Goal: Task Accomplishment & Management: Manage account settings

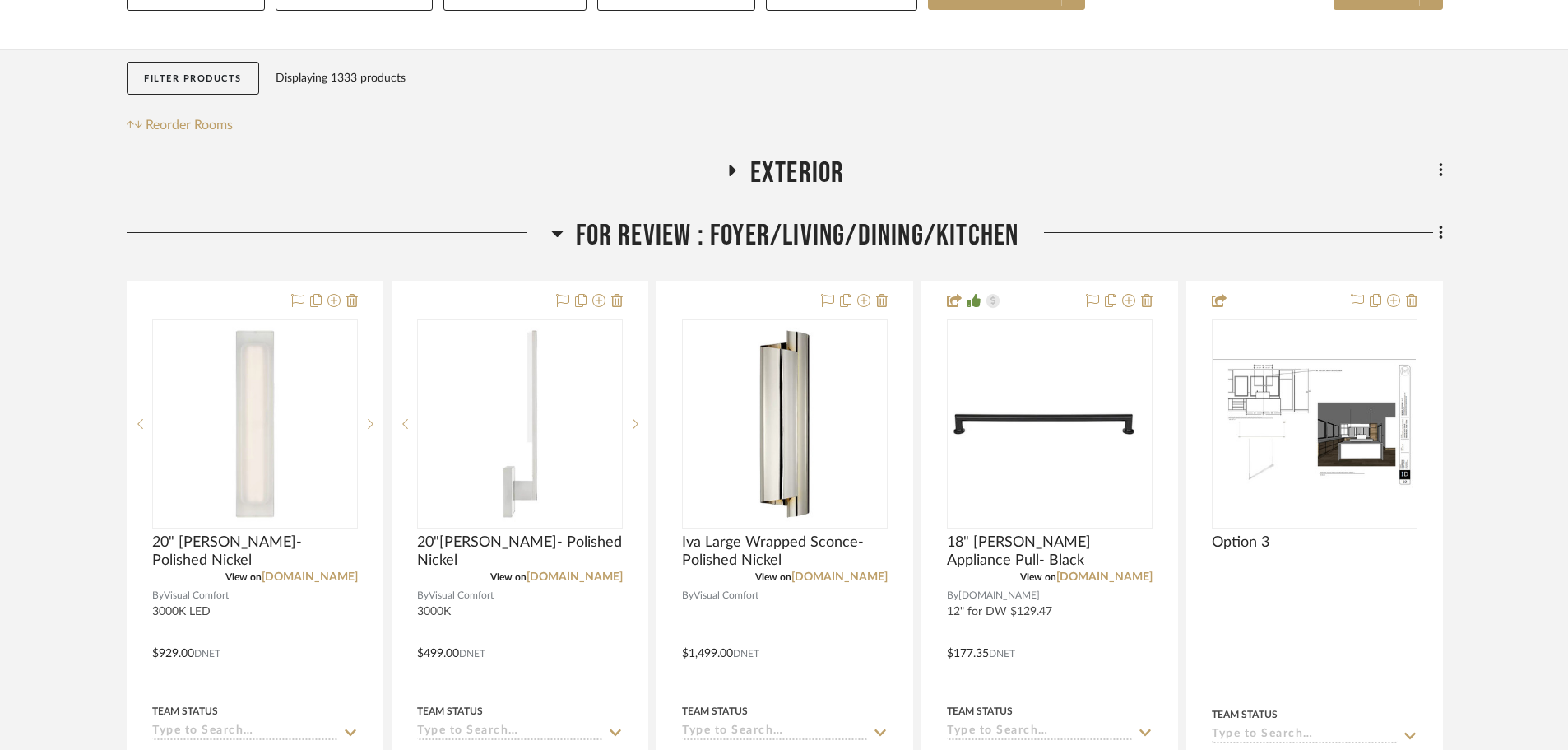
scroll to position [329, 0]
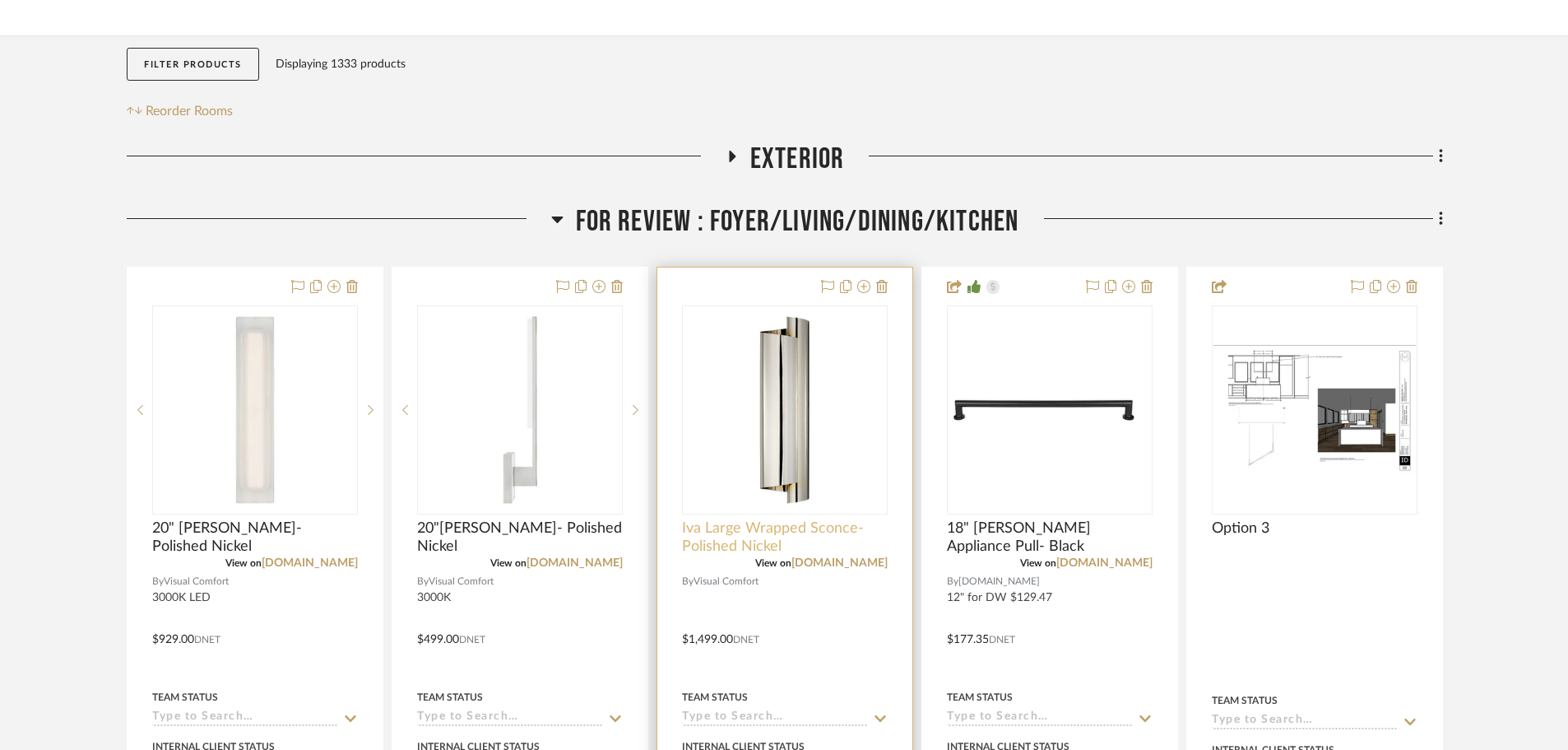
click at [780, 519] on span "Iva Large Wrapped Sconce- Polished Nickel" at bounding box center [785, 537] width 205 height 36
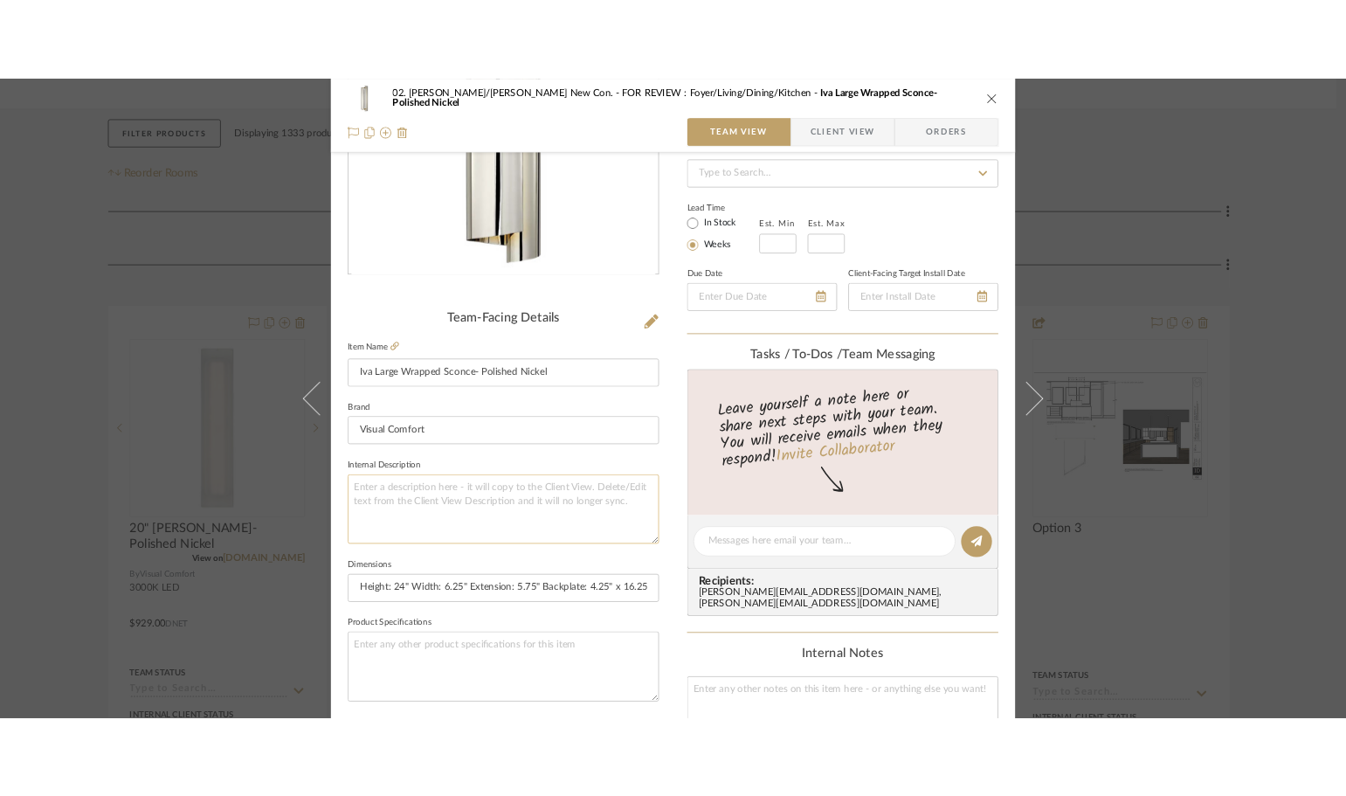
scroll to position [262, 0]
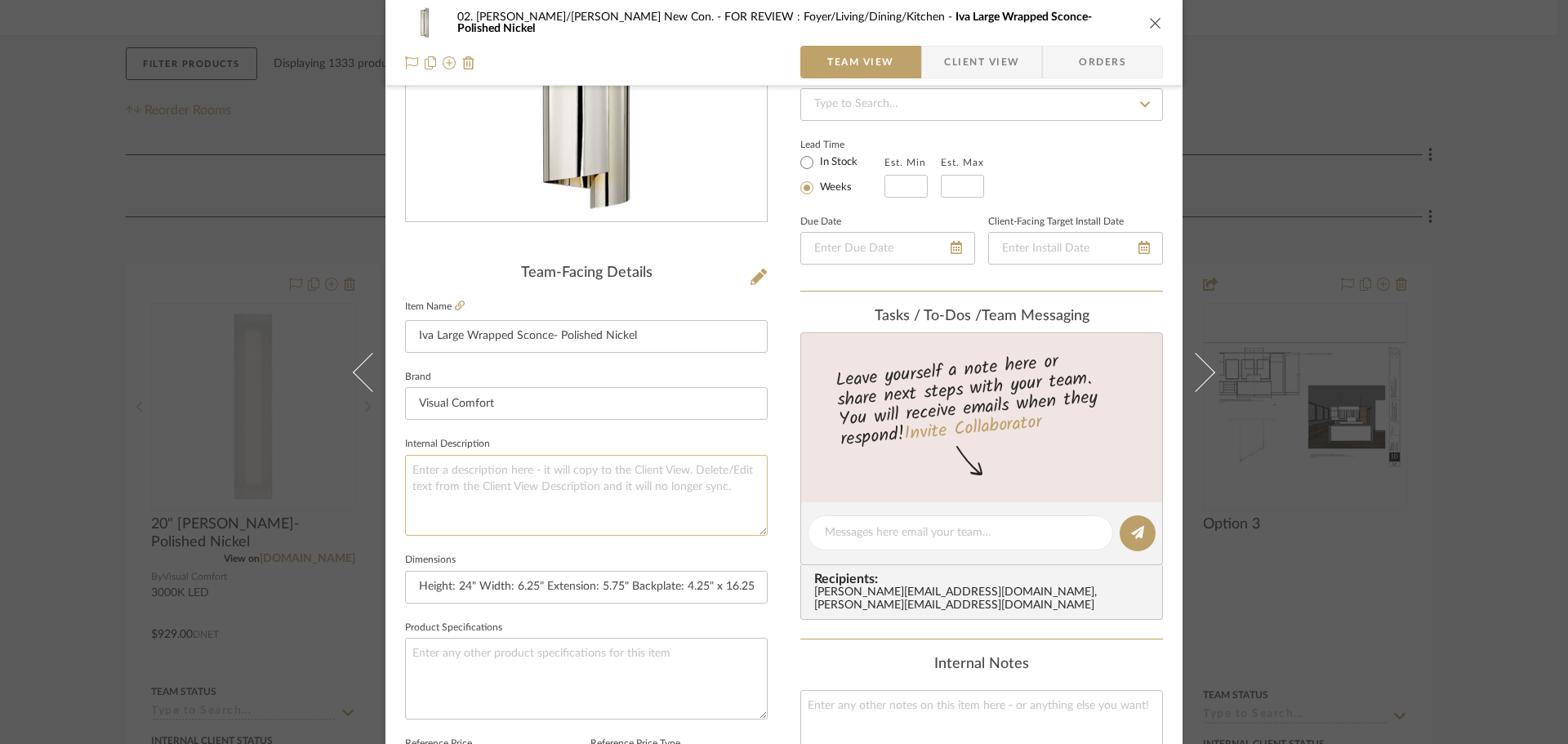
click at [576, 498] on textarea at bounding box center [586, 494] width 363 height 80
type textarea "3000K"
click at [664, 448] on fieldset "Internal Description 3000K" at bounding box center [586, 484] width 363 height 103
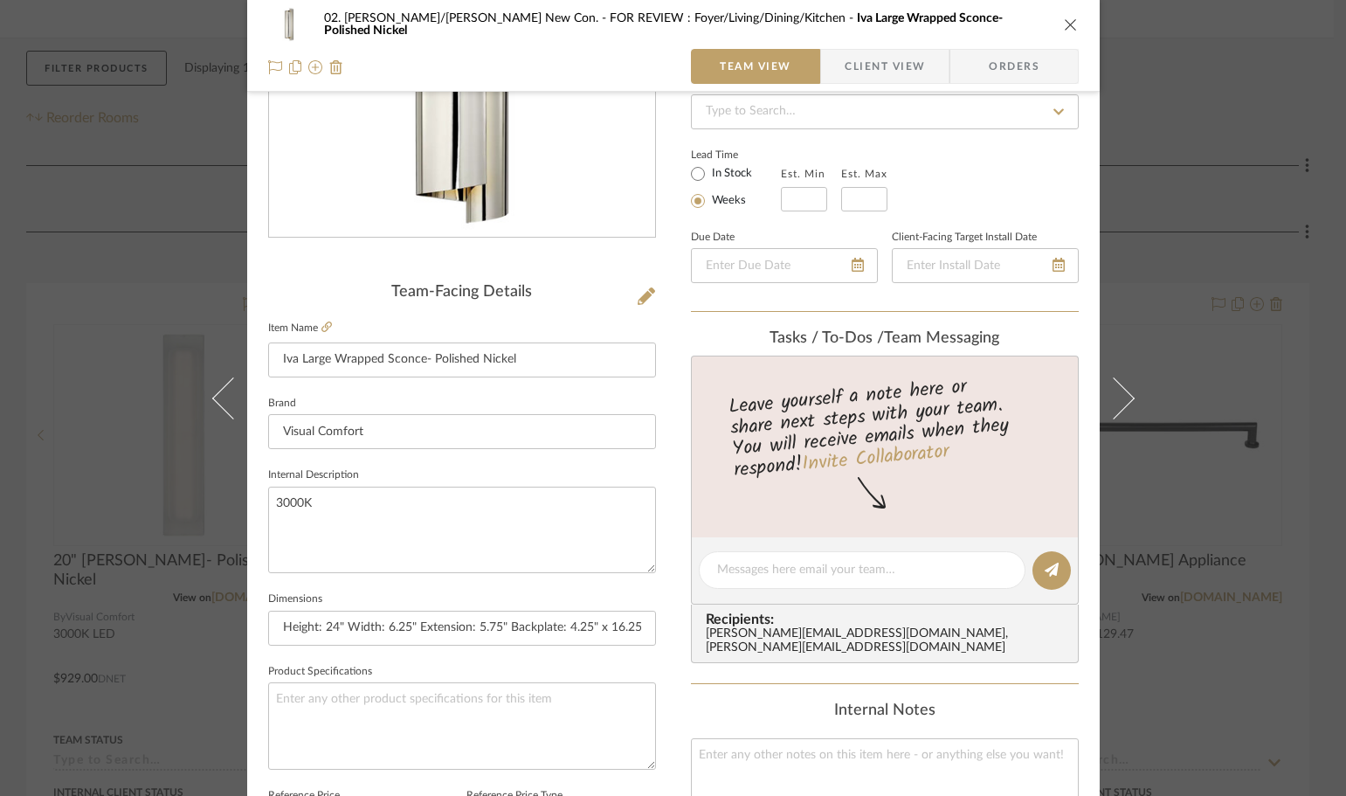
drag, startPoint x: 98, startPoint y: 283, endPoint x: 97, endPoint y: 295, distance: 12.3
click at [97, 293] on div "02. Mazzarelli/Rothstein New Con. FOR REVIEW : Foyer/Living/Dining/Kitchen Iva …" at bounding box center [673, 398] width 1346 height 796
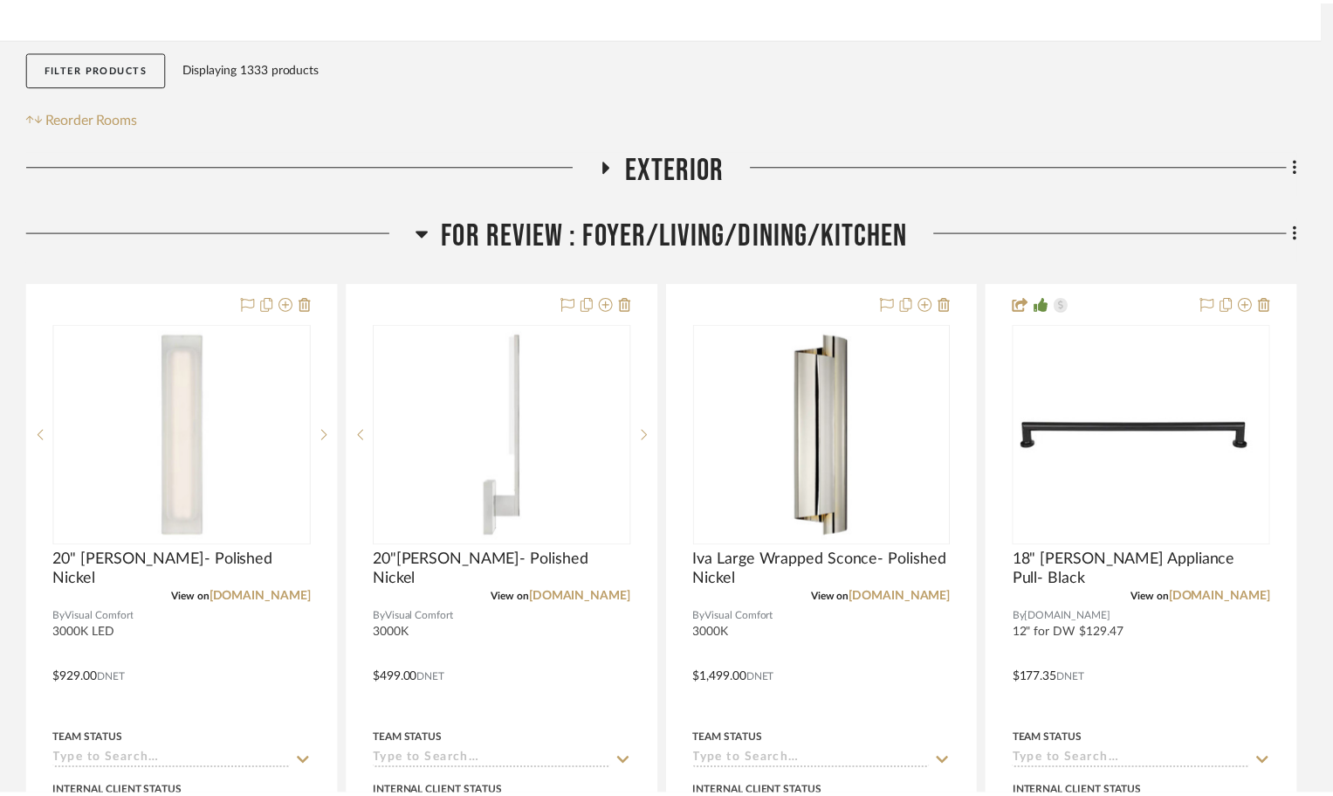
scroll to position [349, 0]
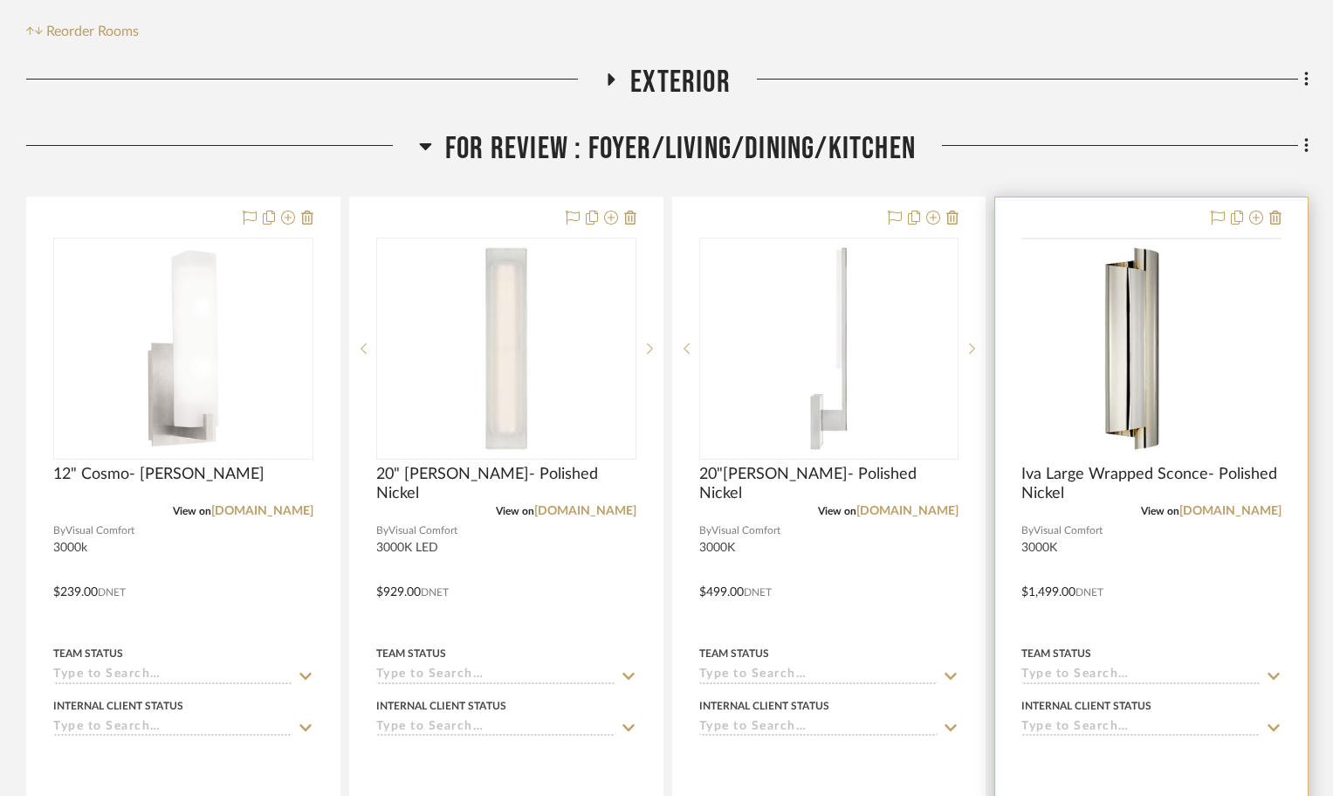
scroll to position [437, 0]
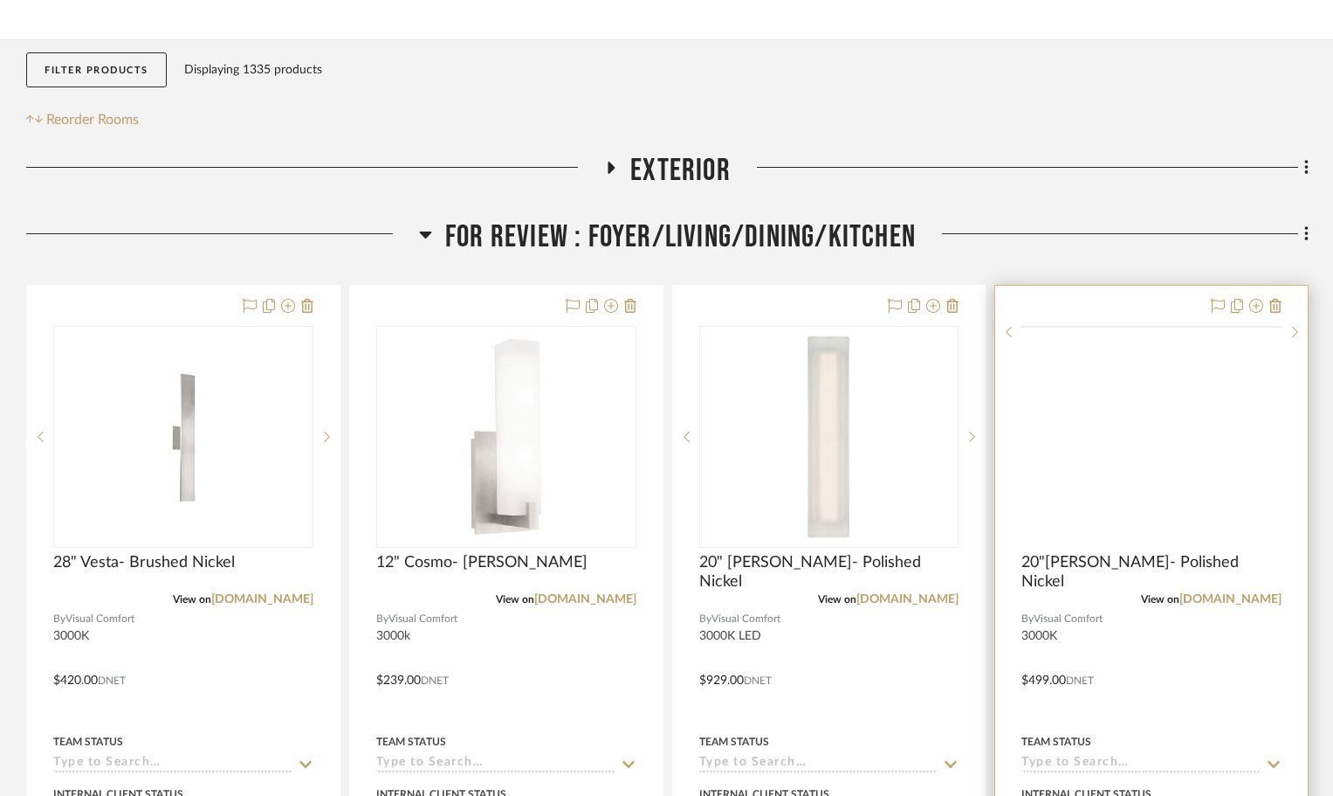
scroll to position [437, 0]
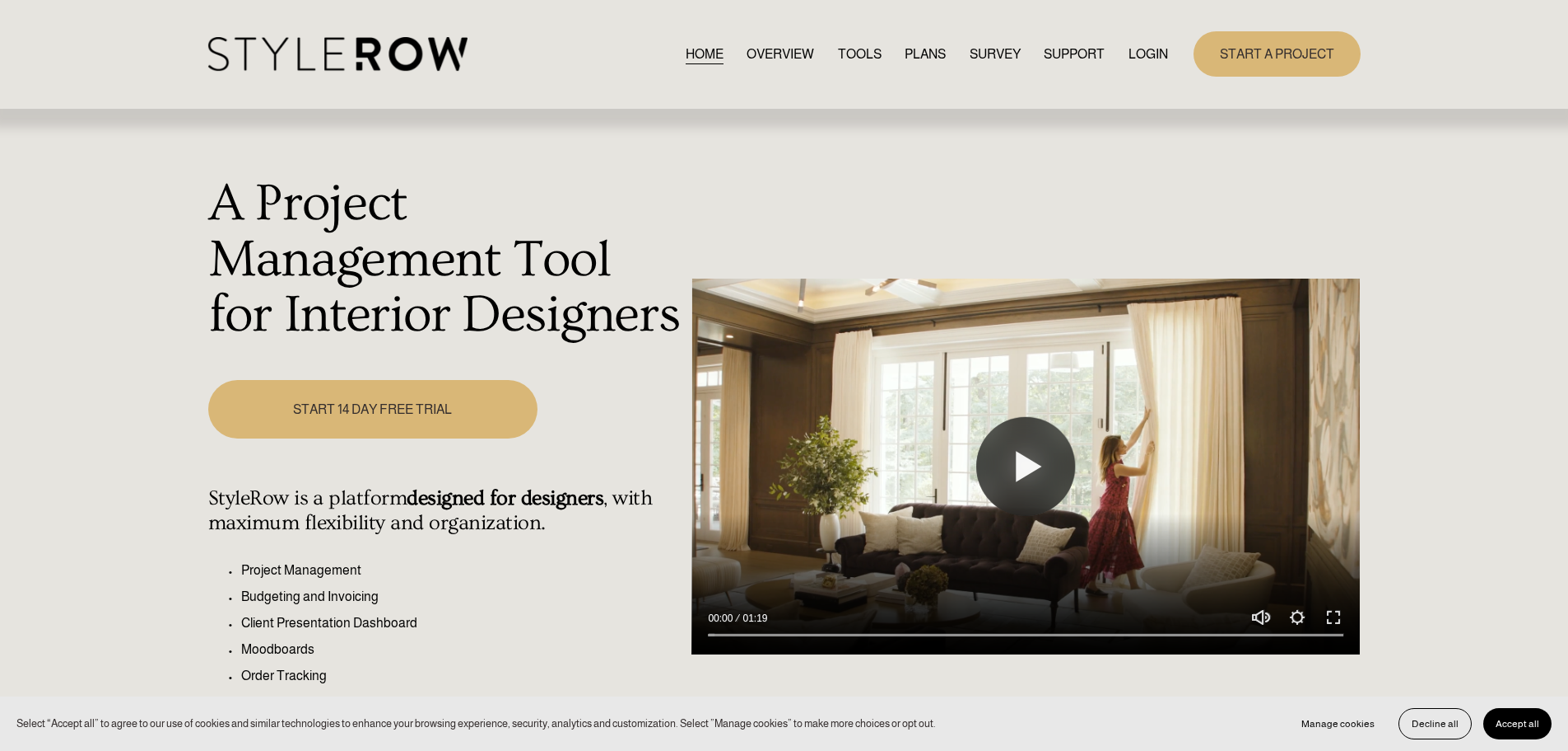
click at [1147, 52] on link "LOGIN" at bounding box center [1148, 54] width 40 height 23
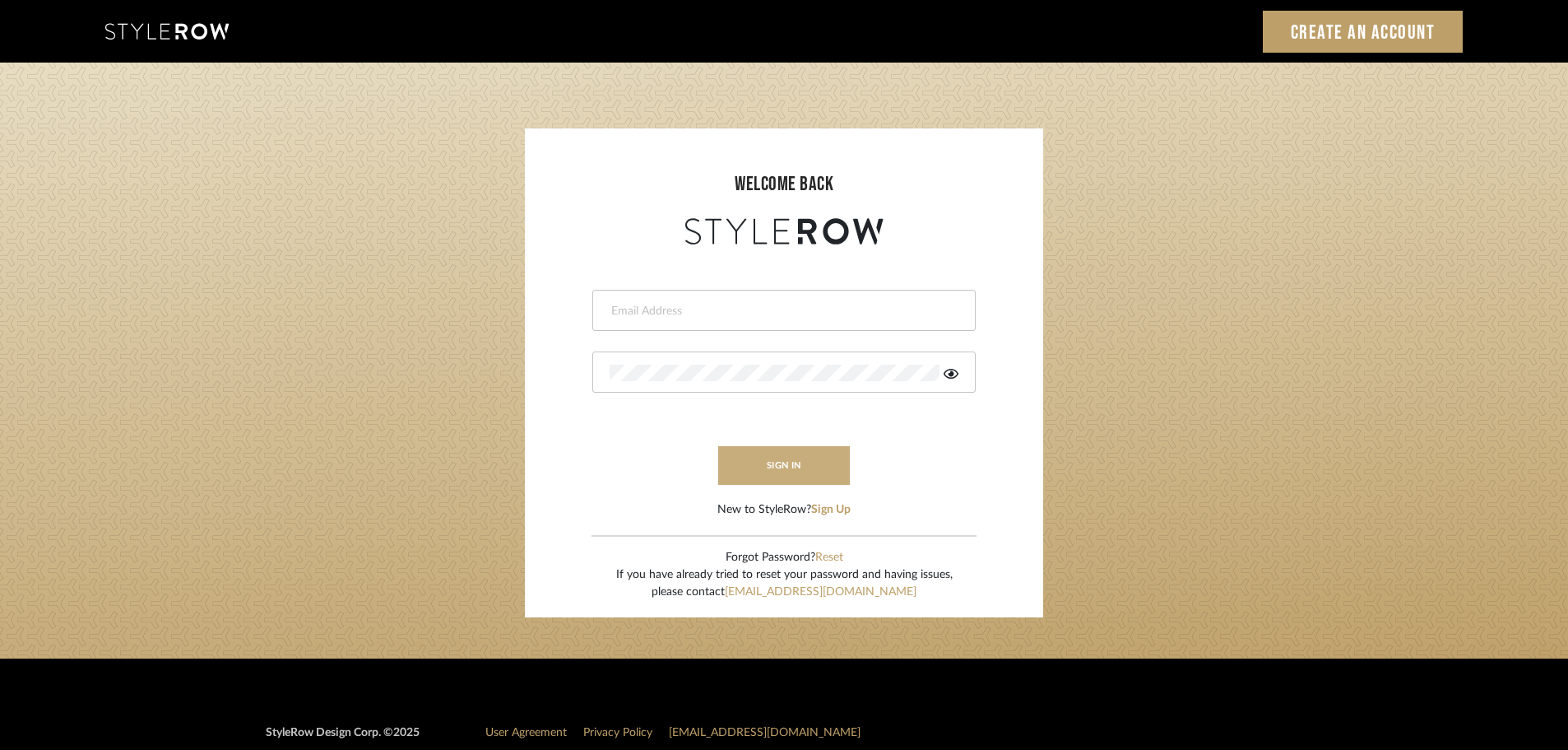
type input "[PERSON_NAME][EMAIL_ADDRESS][DOMAIN_NAME]"
click at [801, 470] on button "sign in" at bounding box center [784, 465] width 132 height 39
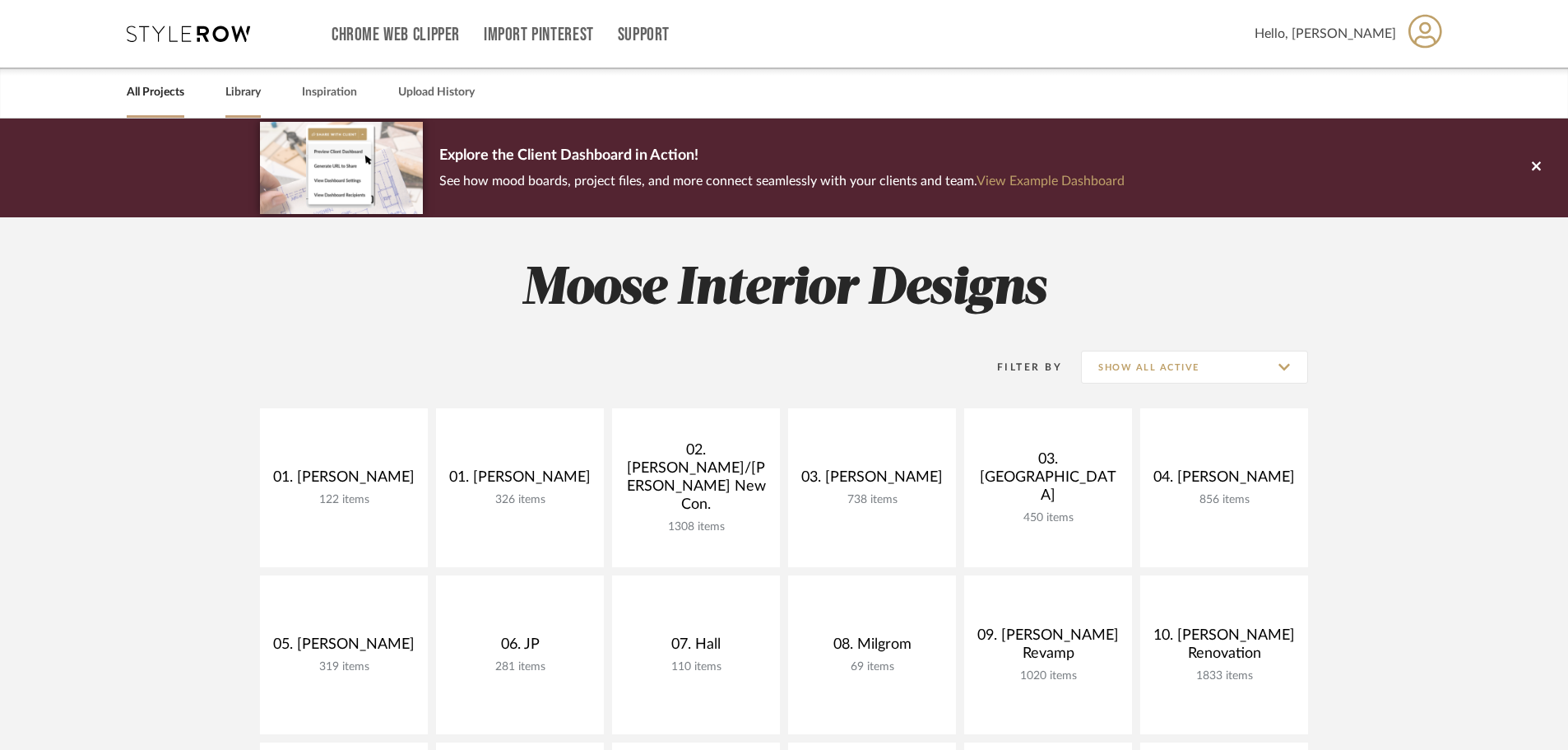
click at [253, 93] on link "Library" at bounding box center [243, 92] width 36 height 23
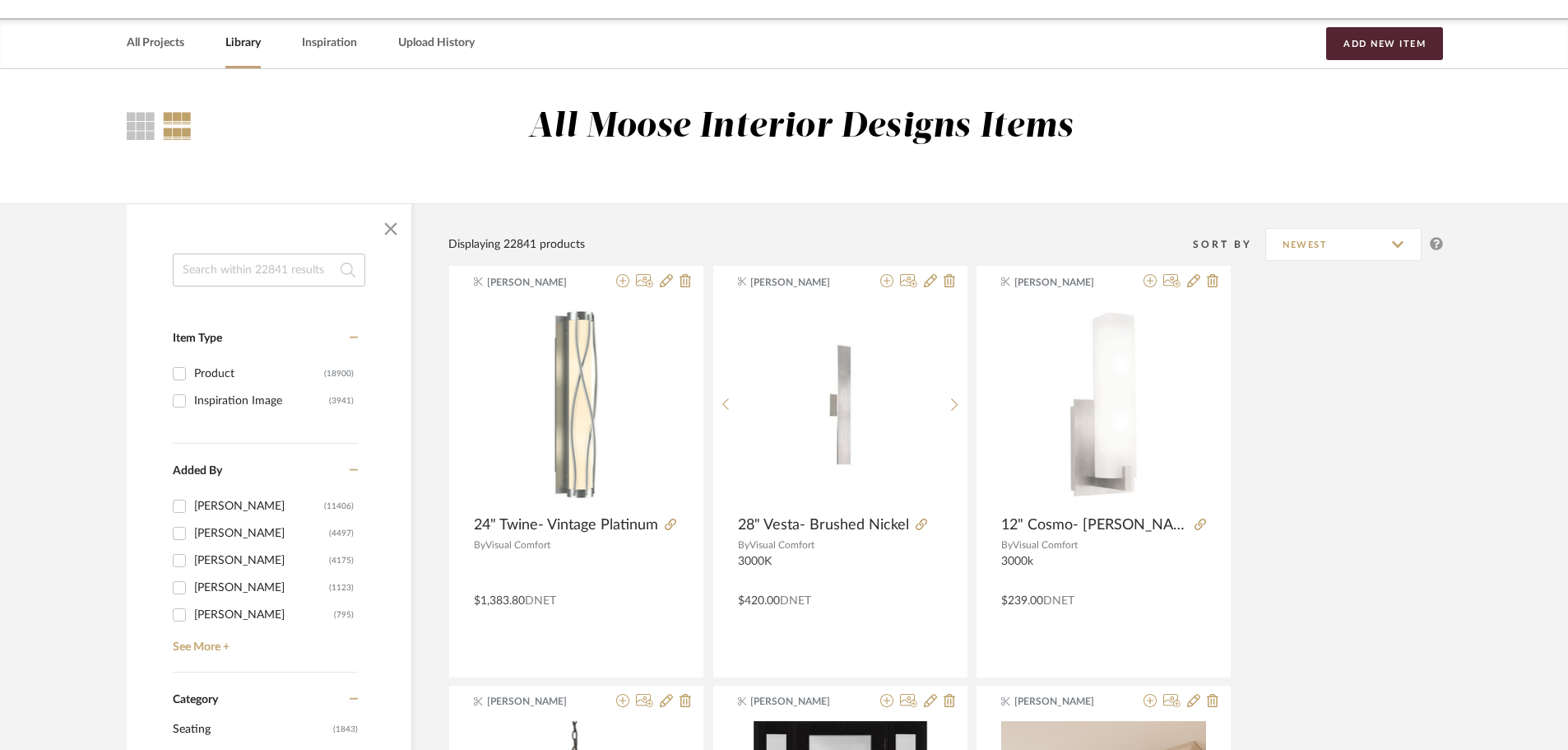
scroll to position [494, 0]
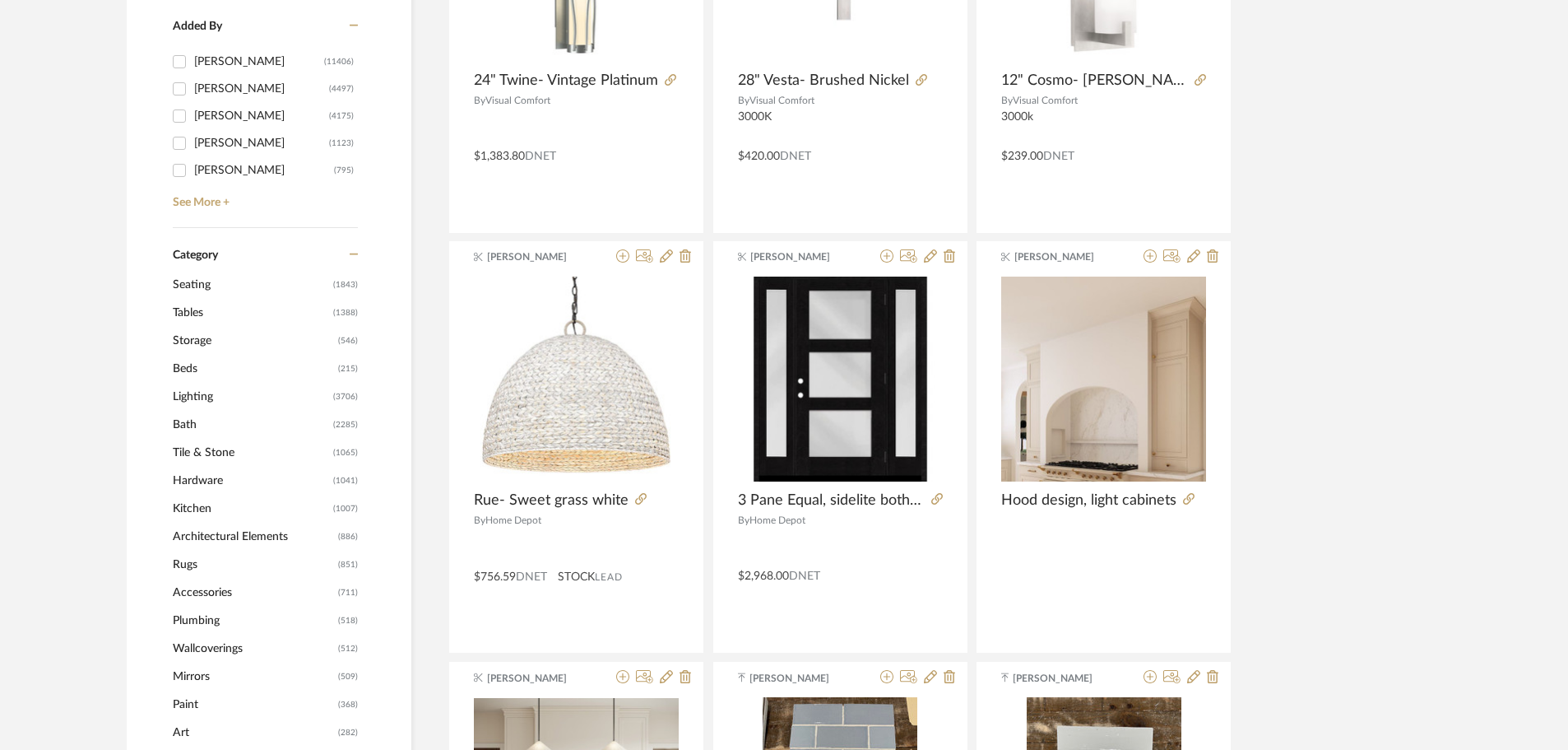
click at [204, 393] on span "Lighting" at bounding box center [251, 397] width 156 height 28
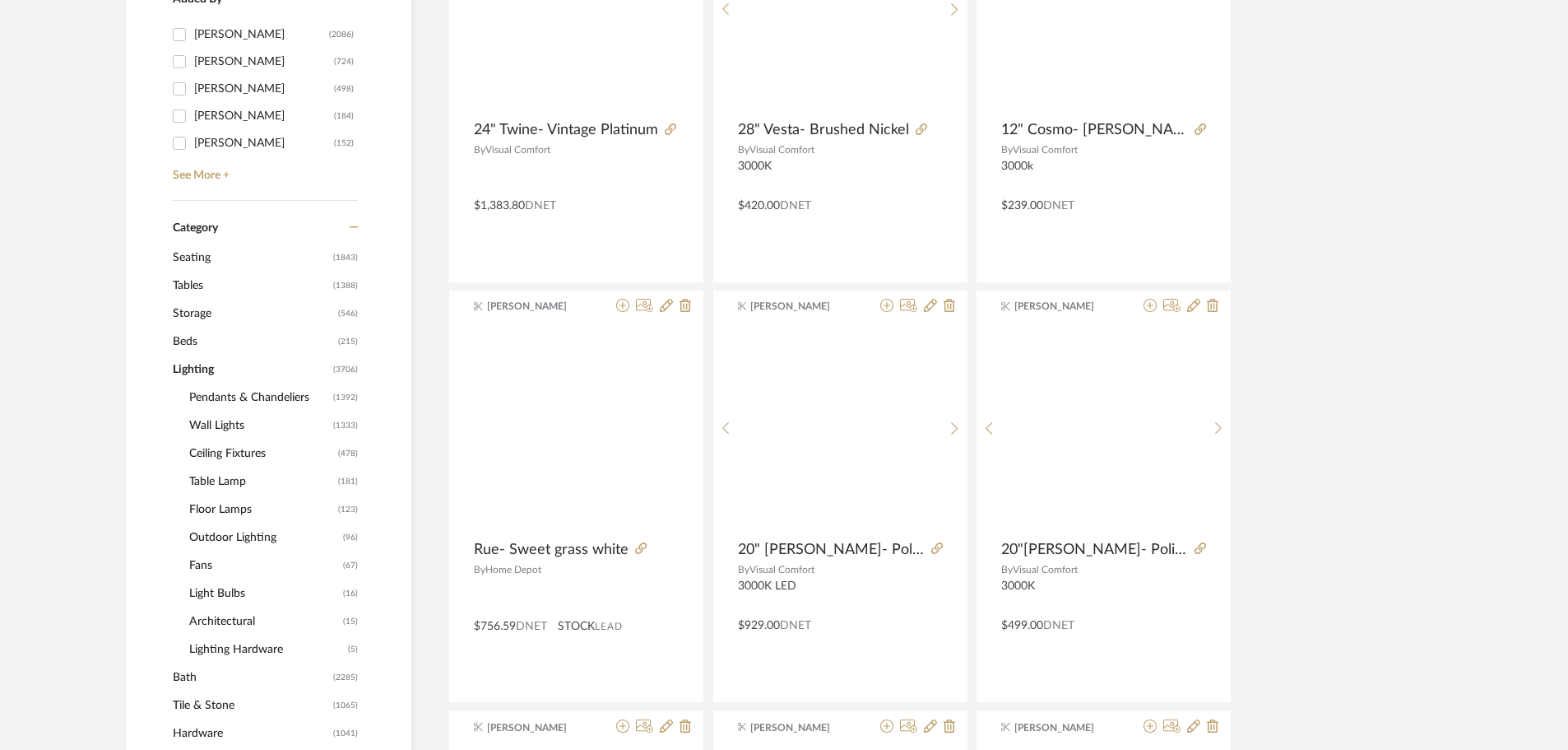
scroll to position [491, 0]
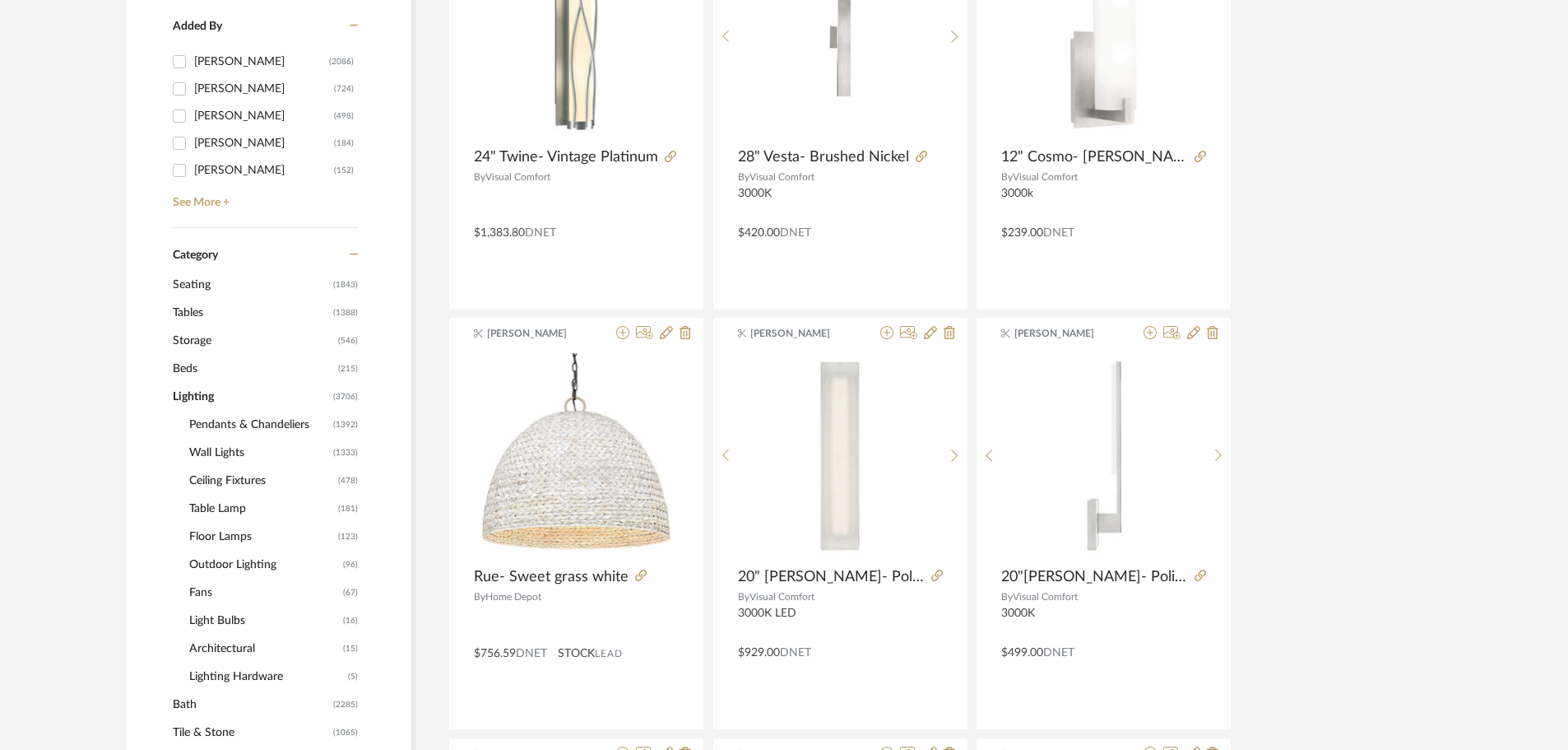
click at [220, 438] on span "Wall Lights" at bounding box center [259, 452] width 139 height 28
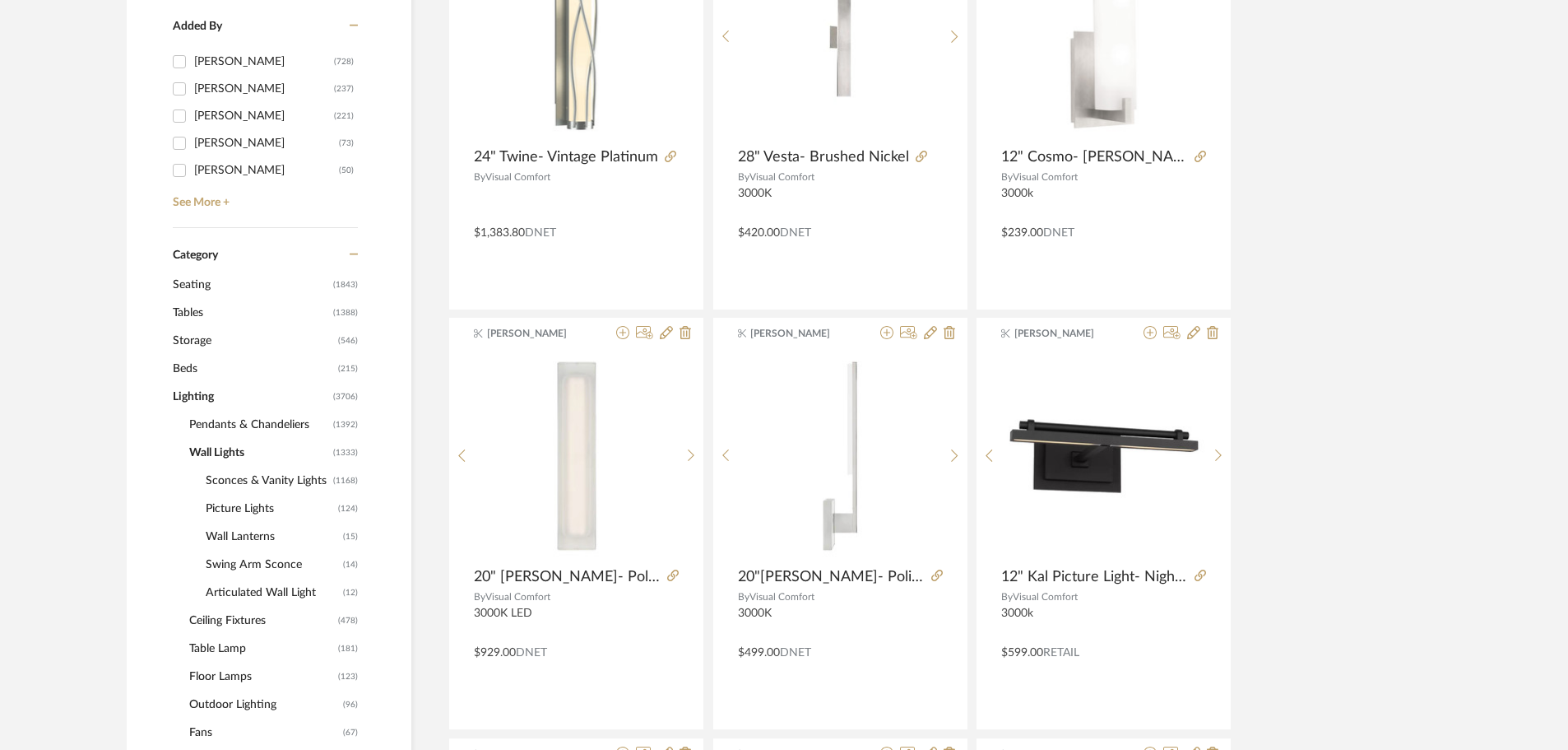
click at [260, 481] on span "Sconces & Vanity Lights" at bounding box center [267, 481] width 123 height 28
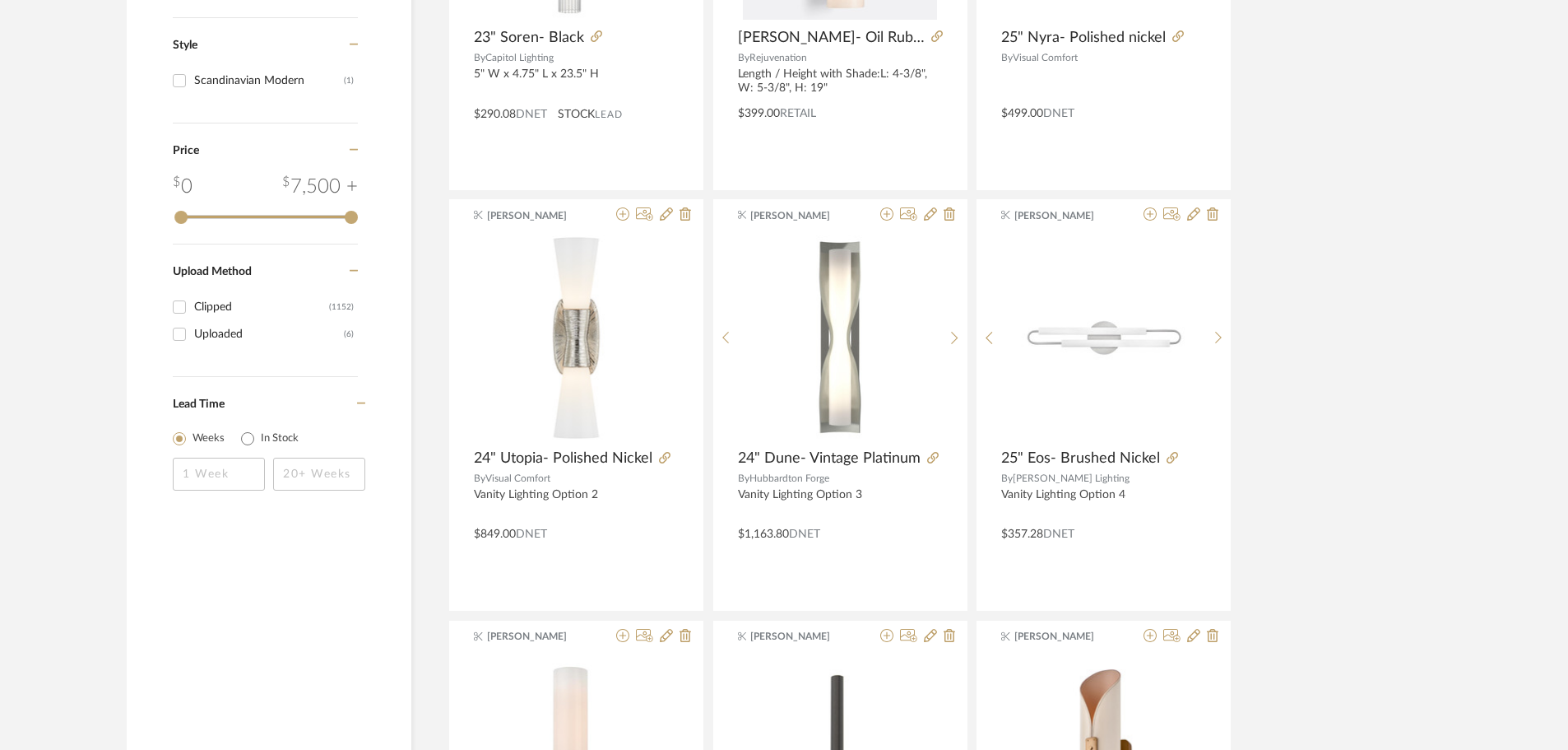
scroll to position [2715, 0]
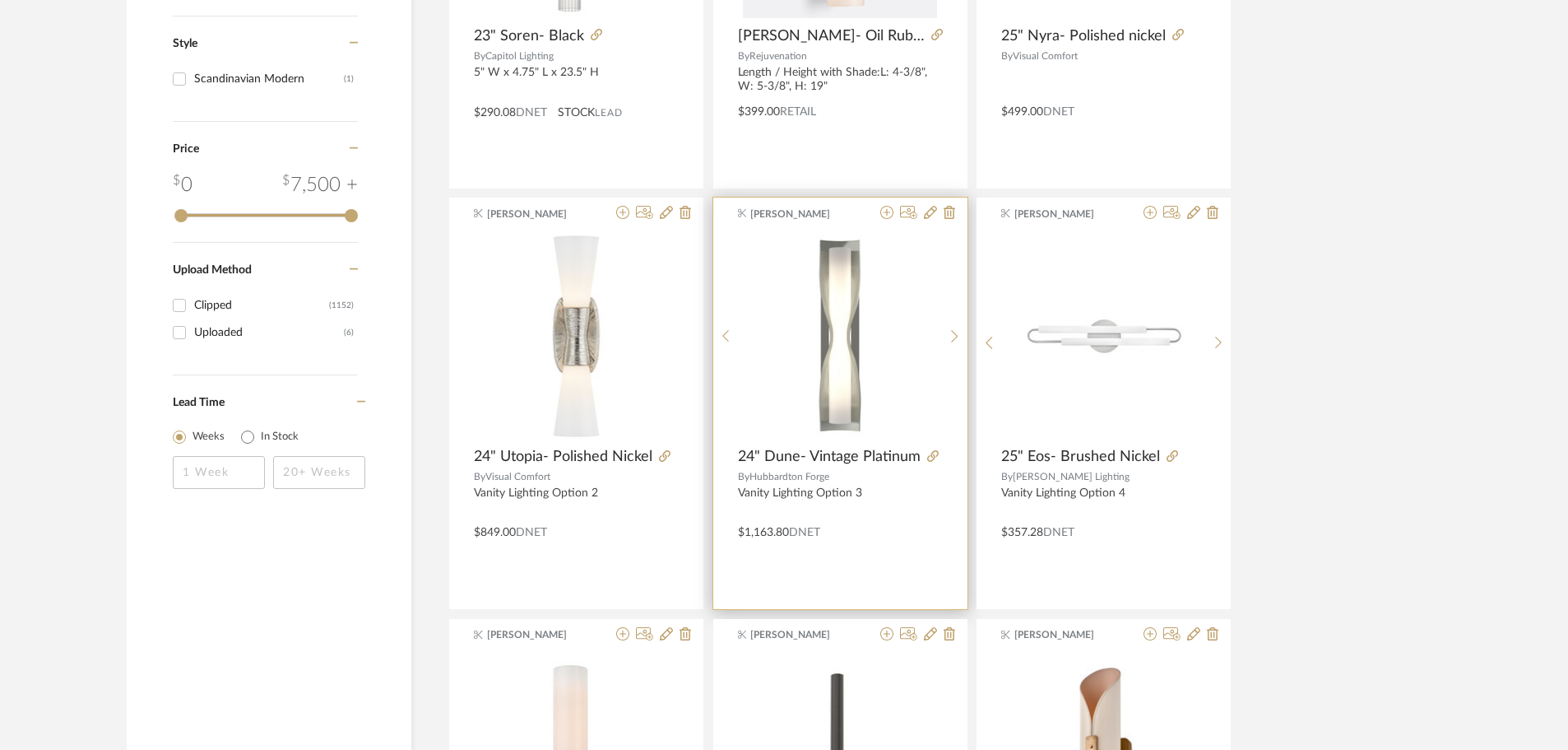
click at [854, 449] on span "24" Dune- Vintage Platinum" at bounding box center [829, 456] width 183 height 18
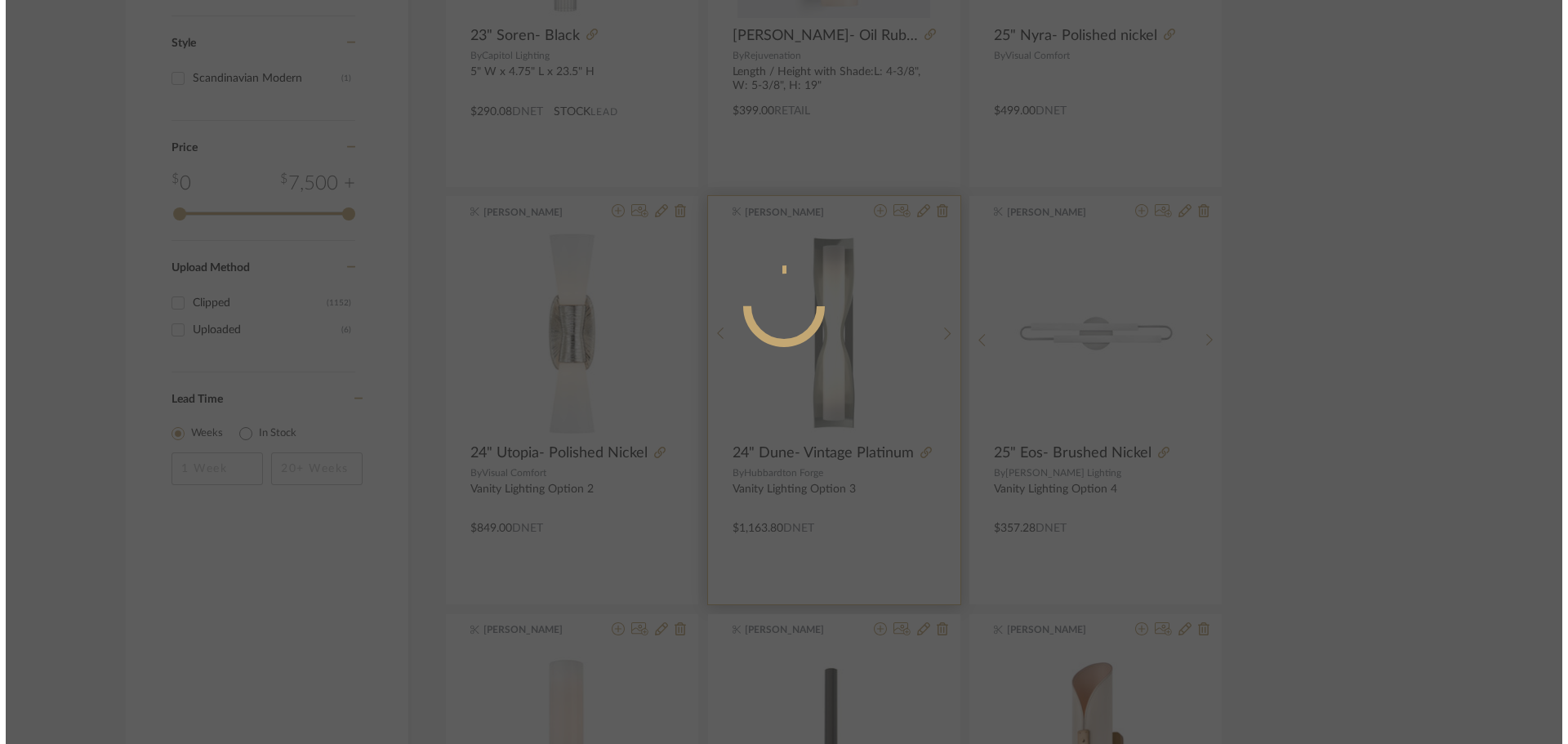
scroll to position [0, 0]
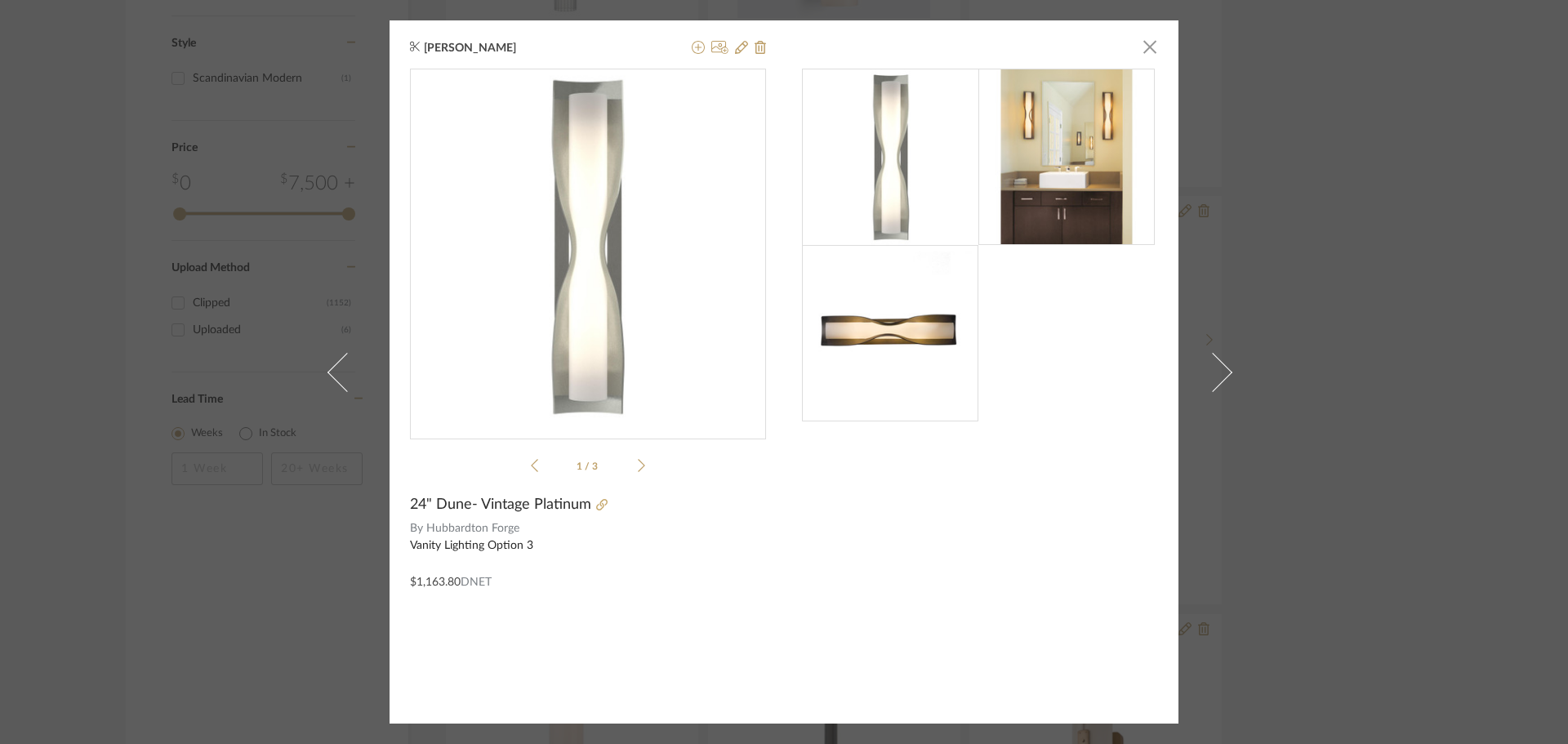
click at [1312, 465] on div "Angelena Boeta × 1 / 3 24" Dune- Vintage Platinum By Hubbardton Forge Vanity Li…" at bounding box center [784, 372] width 1568 height 744
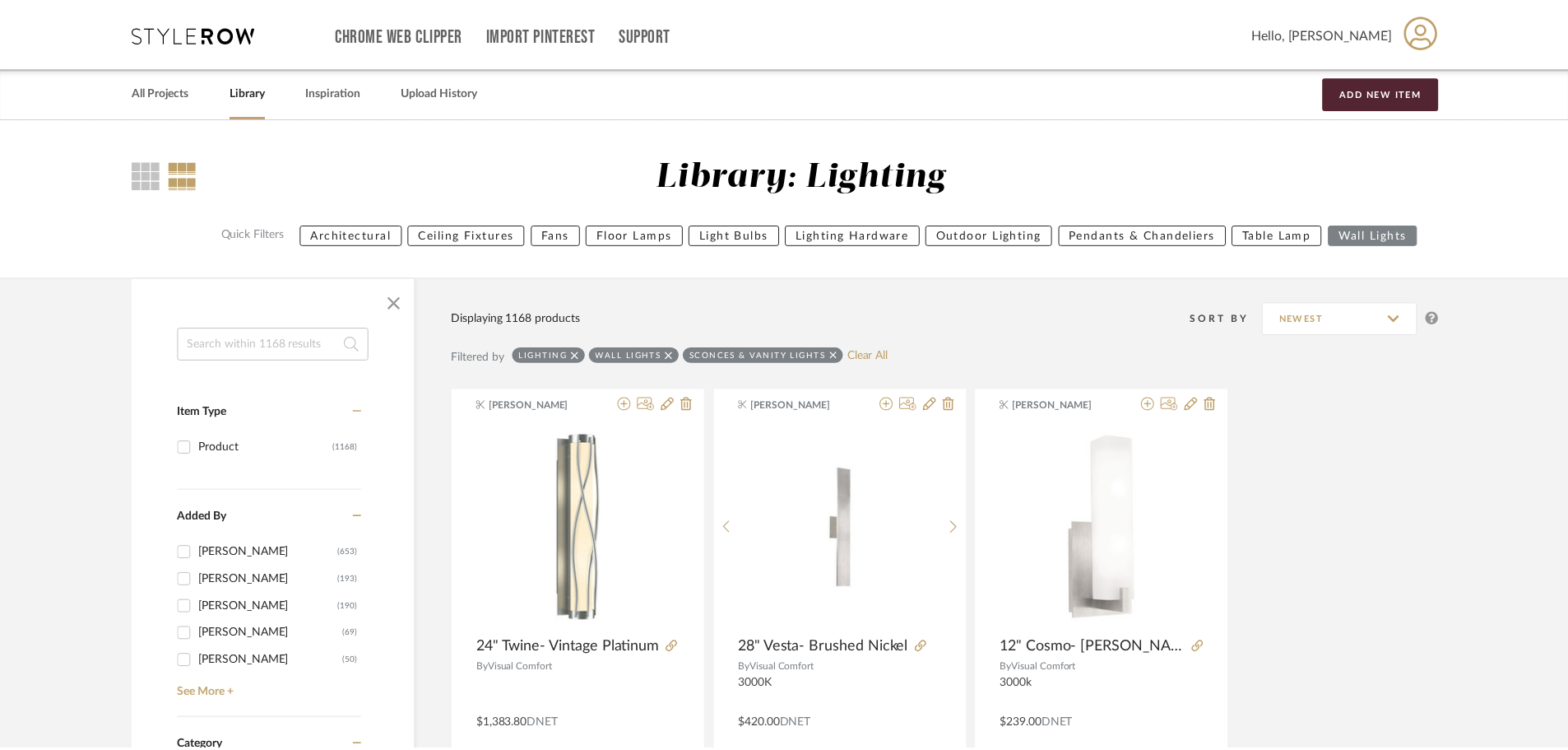
scroll to position [2715, 0]
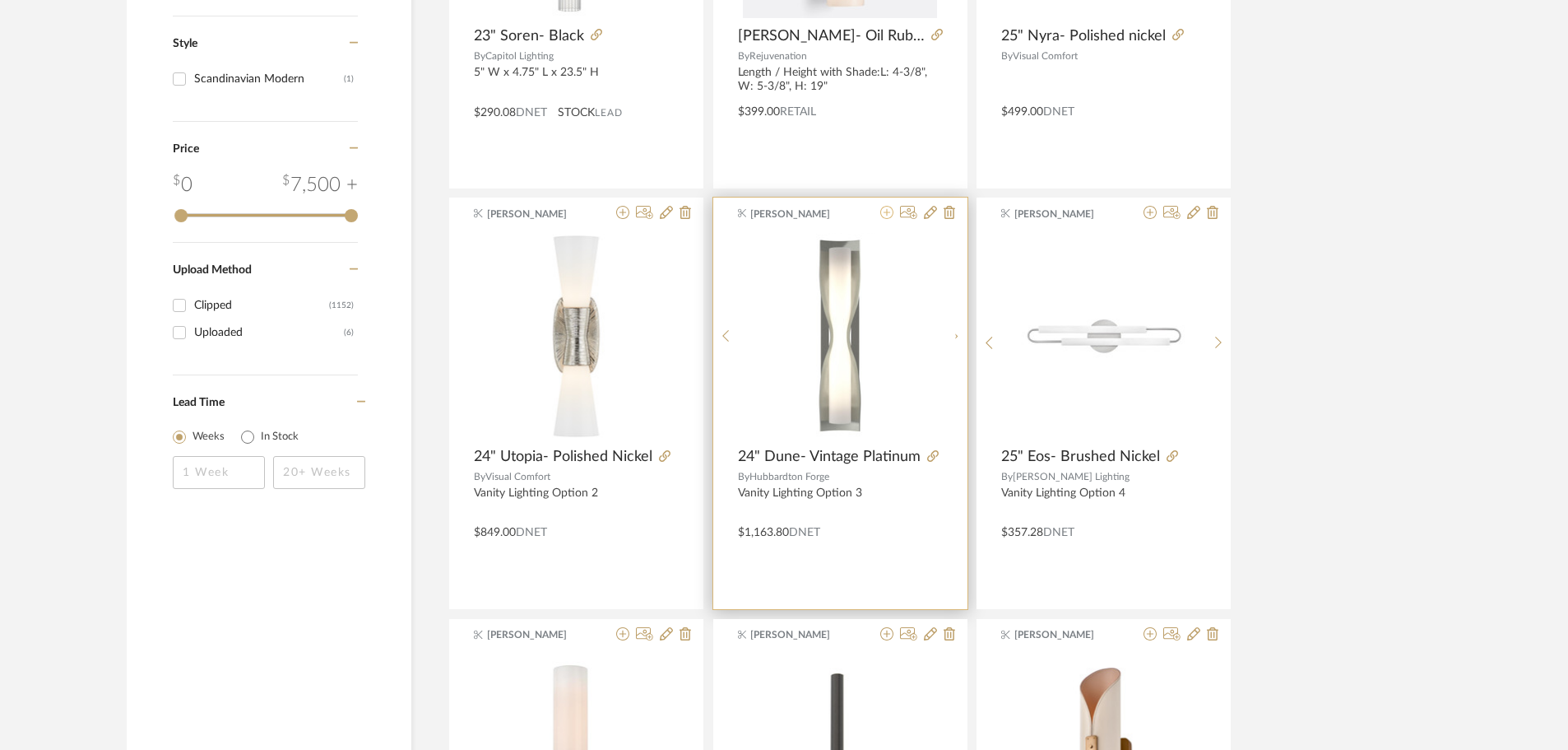
click at [886, 218] on icon at bounding box center [887, 212] width 13 height 13
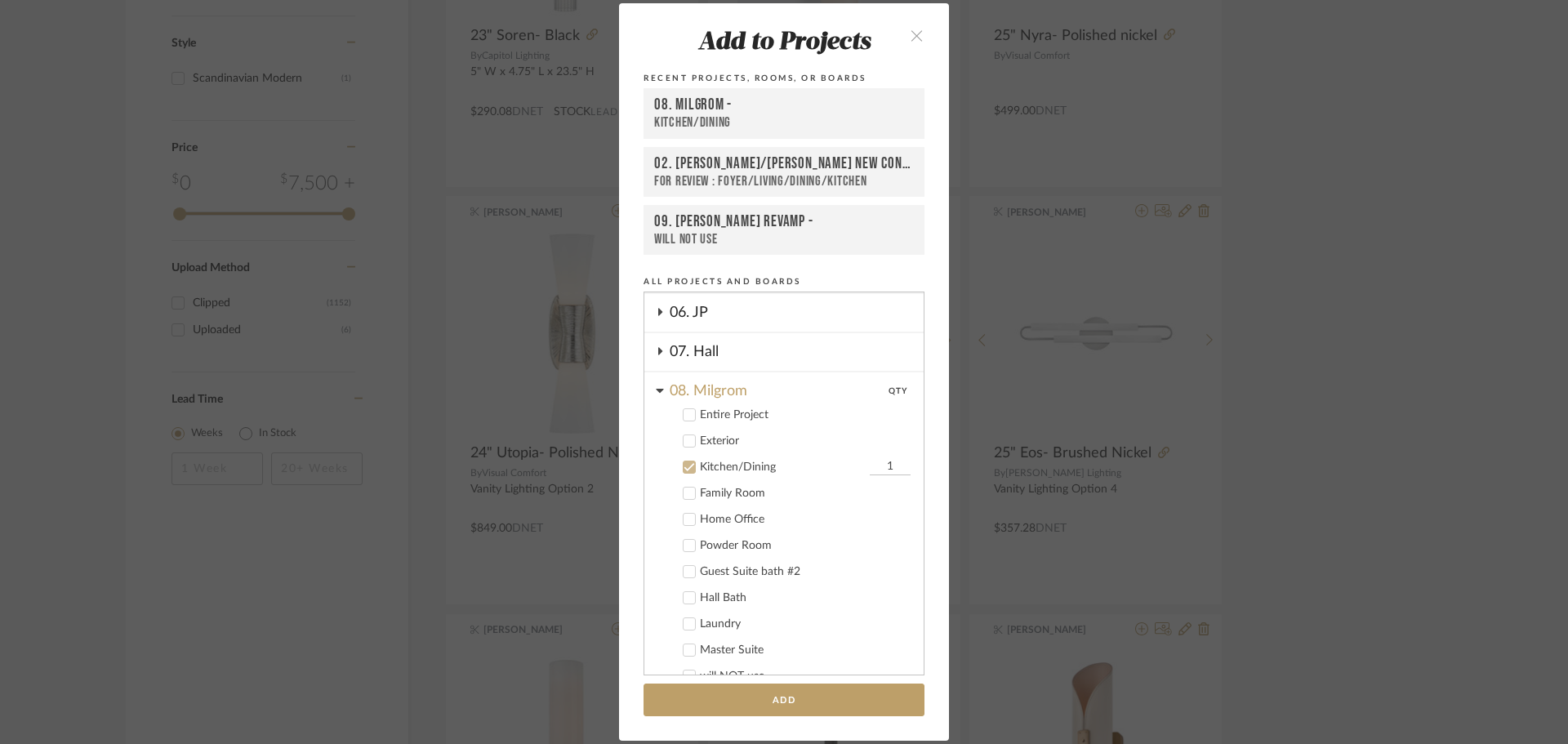
scroll to position [308, 0]
click at [727, 473] on div "Kitchen/Dining" at bounding box center [782, 469] width 165 height 14
click at [710, 396] on div "08. Milgrom" at bounding box center [797, 389] width 254 height 29
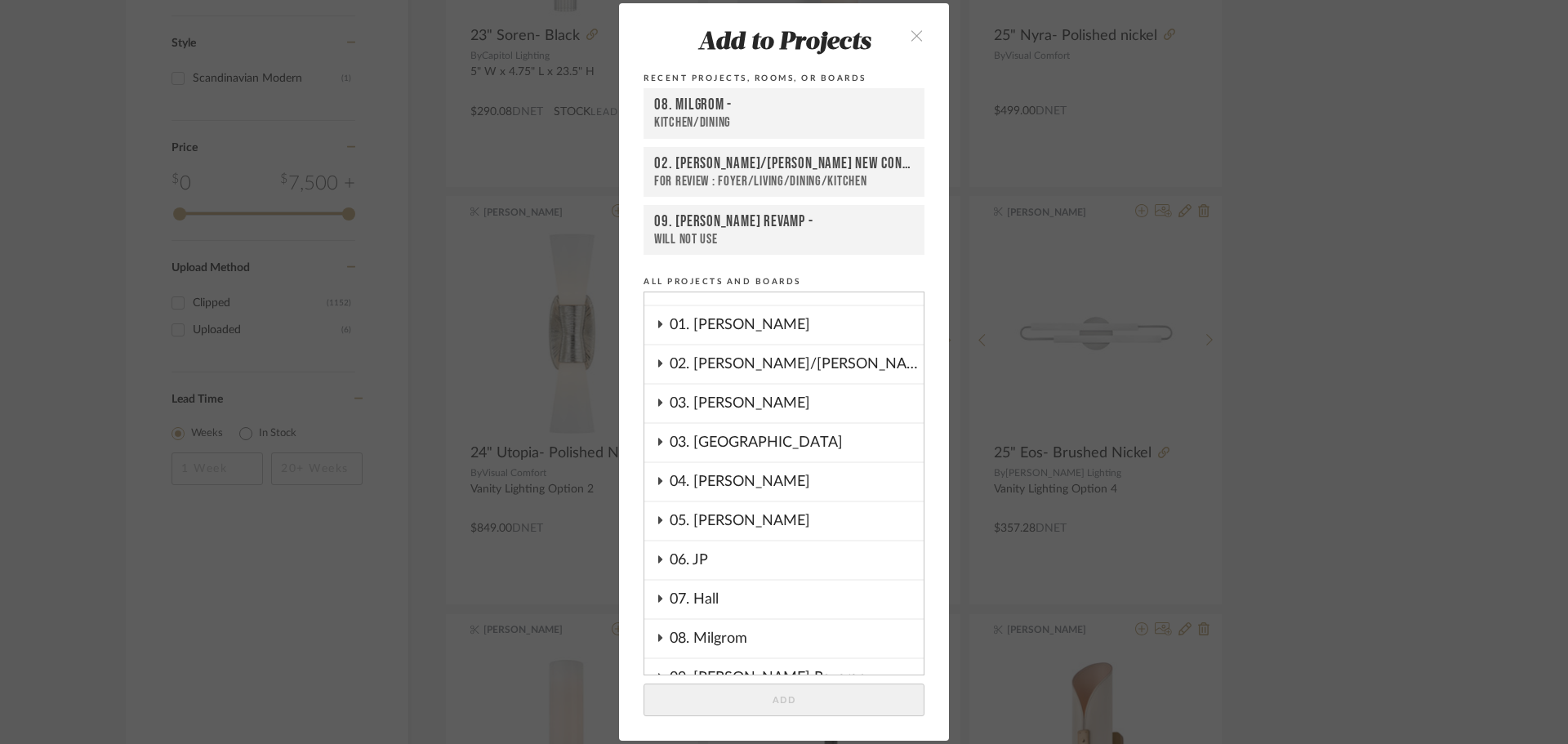
scroll to position [0, 0]
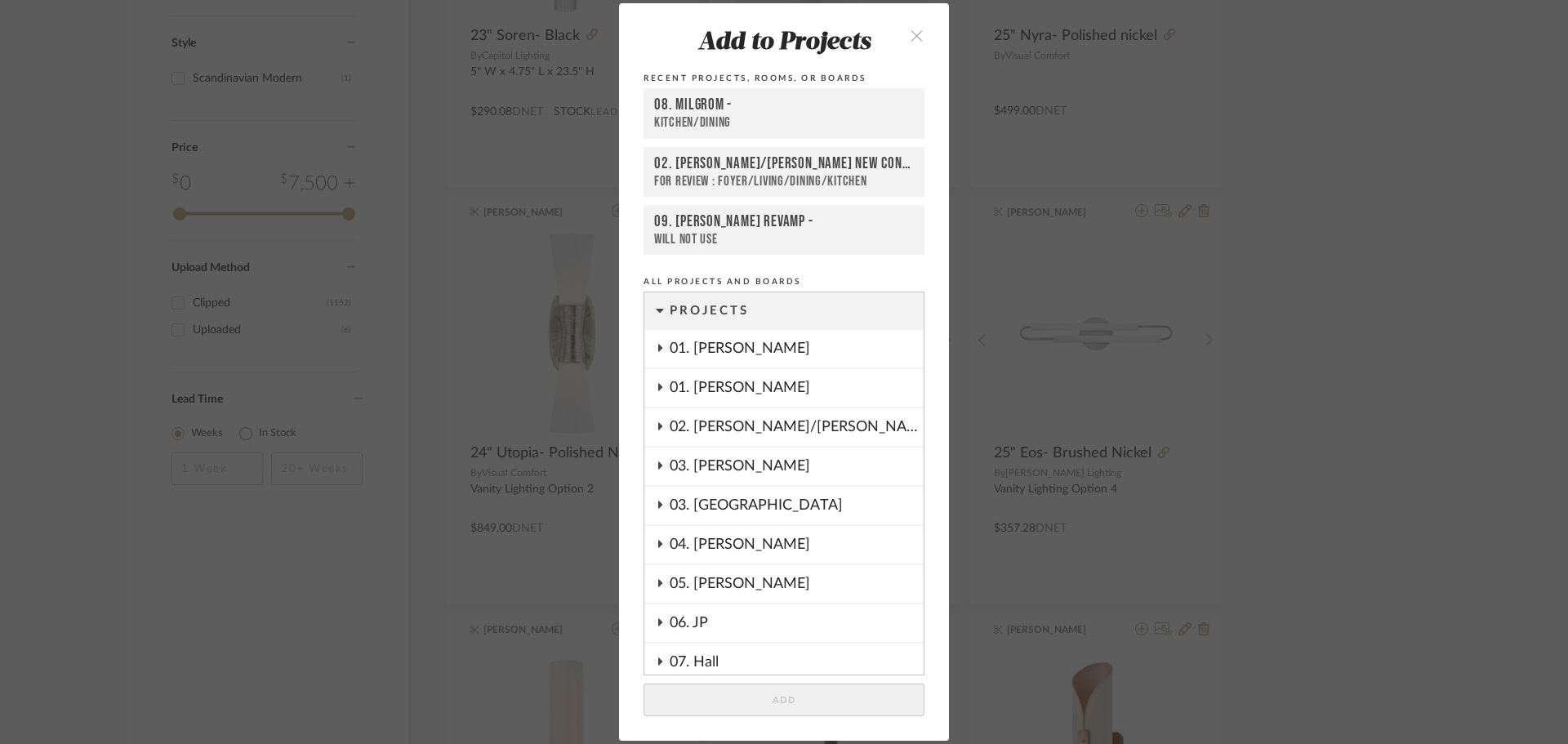
click at [767, 422] on div "02. Mazzarelli/Rothstein New Con." at bounding box center [797, 427] width 254 height 37
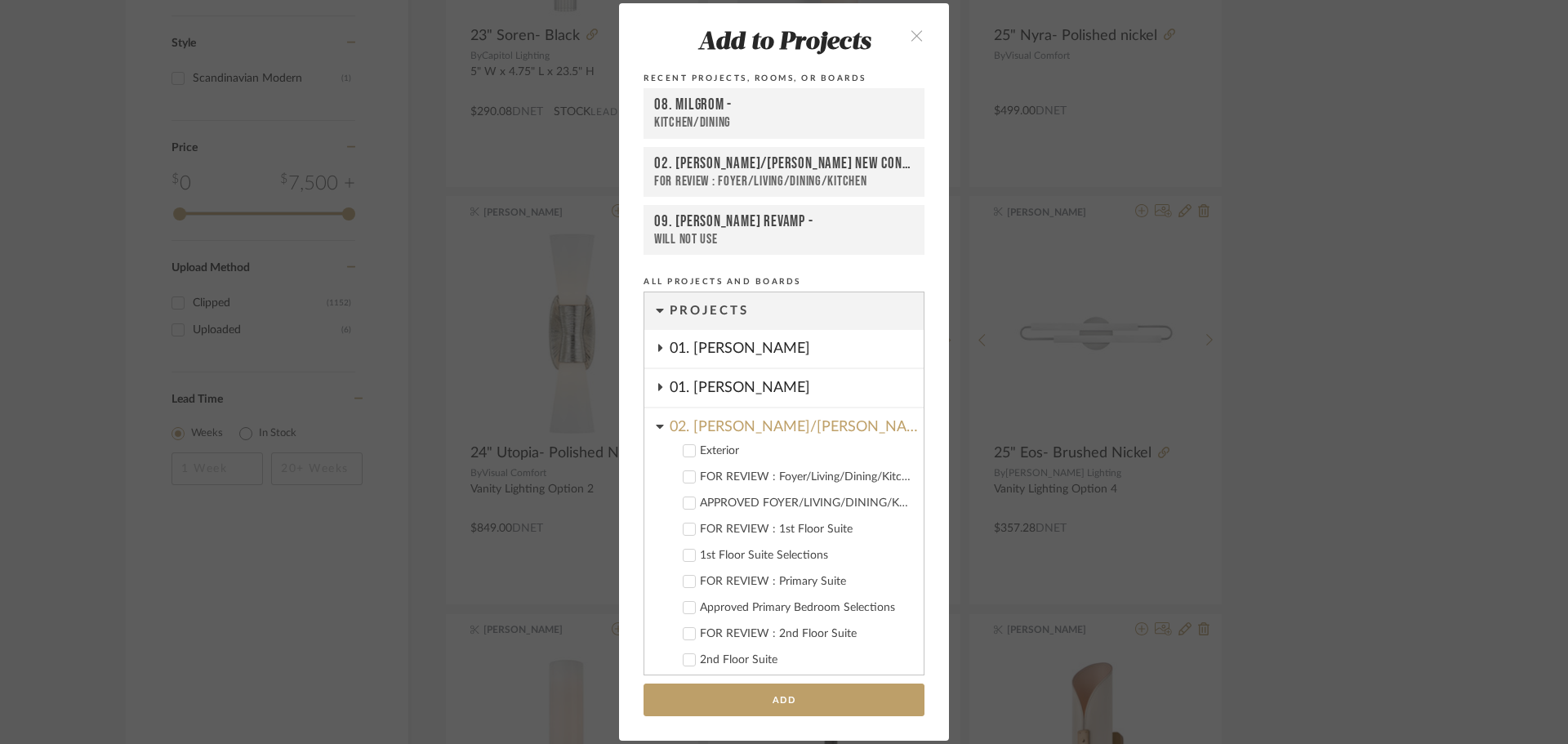
click at [725, 475] on div "FOR REVIEW : Foyer/Living/Dining/Kitchen" at bounding box center [804, 477] width 210 height 14
click at [730, 698] on button "Add" at bounding box center [784, 700] width 281 height 34
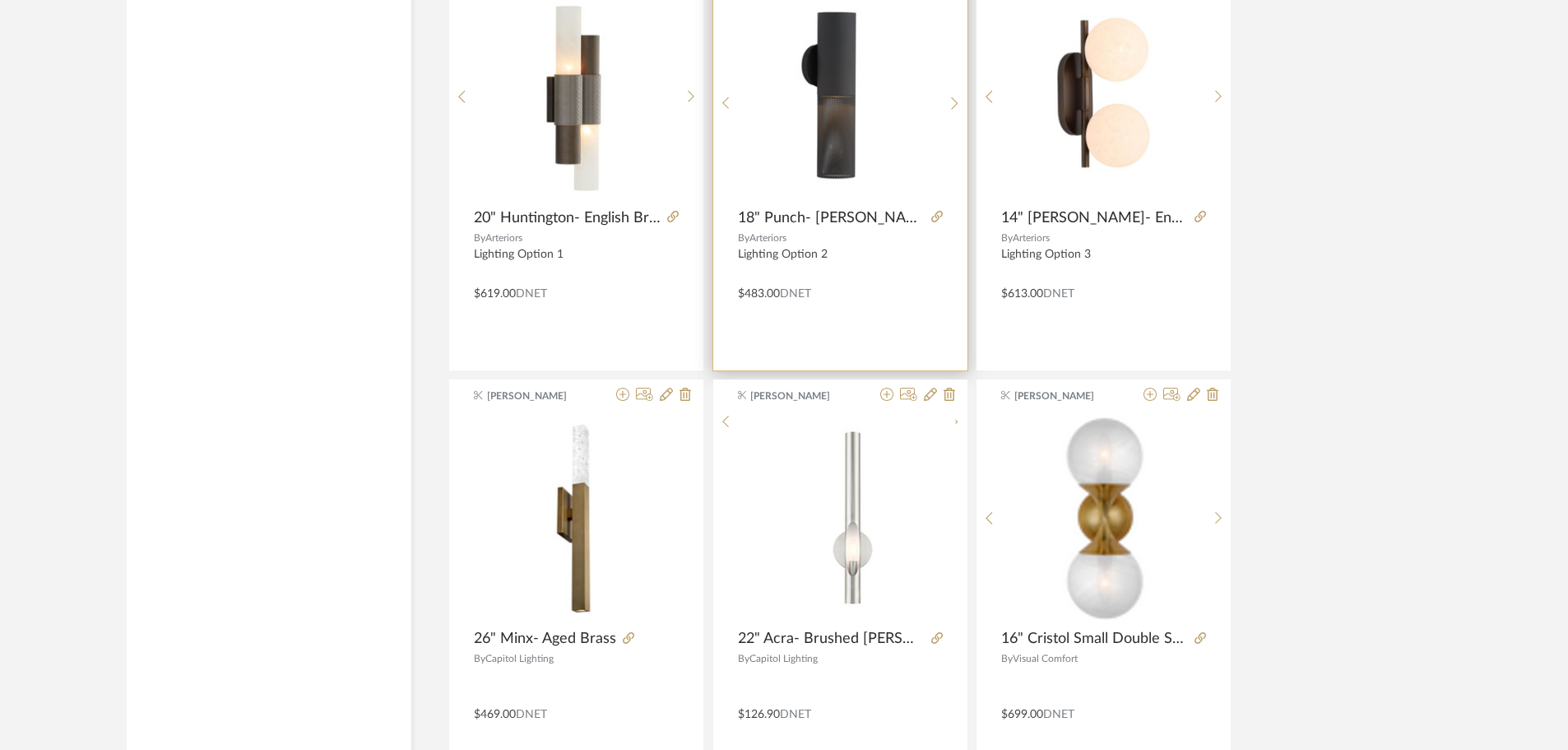
scroll to position [4361, 0]
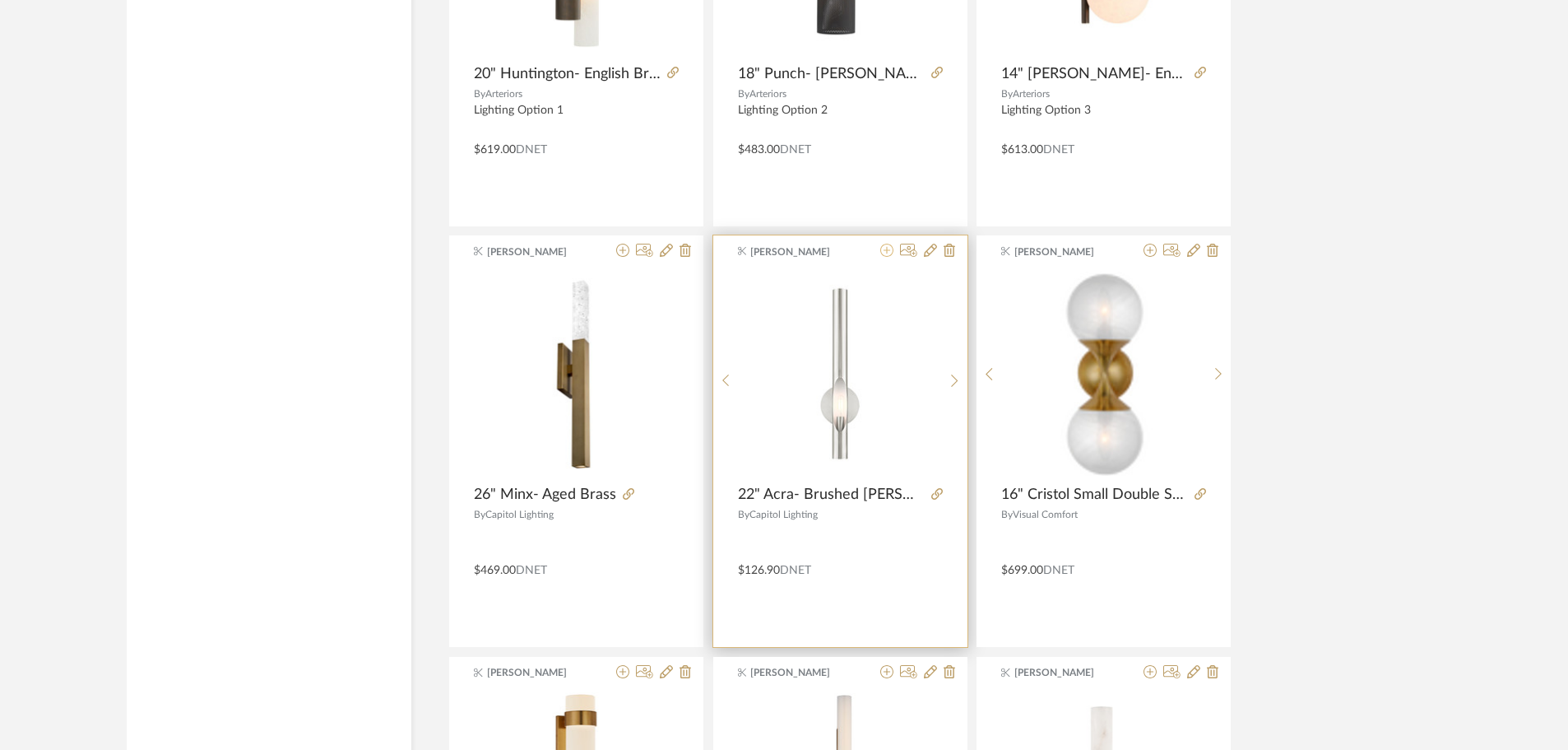
click at [886, 254] on icon at bounding box center [887, 250] width 13 height 13
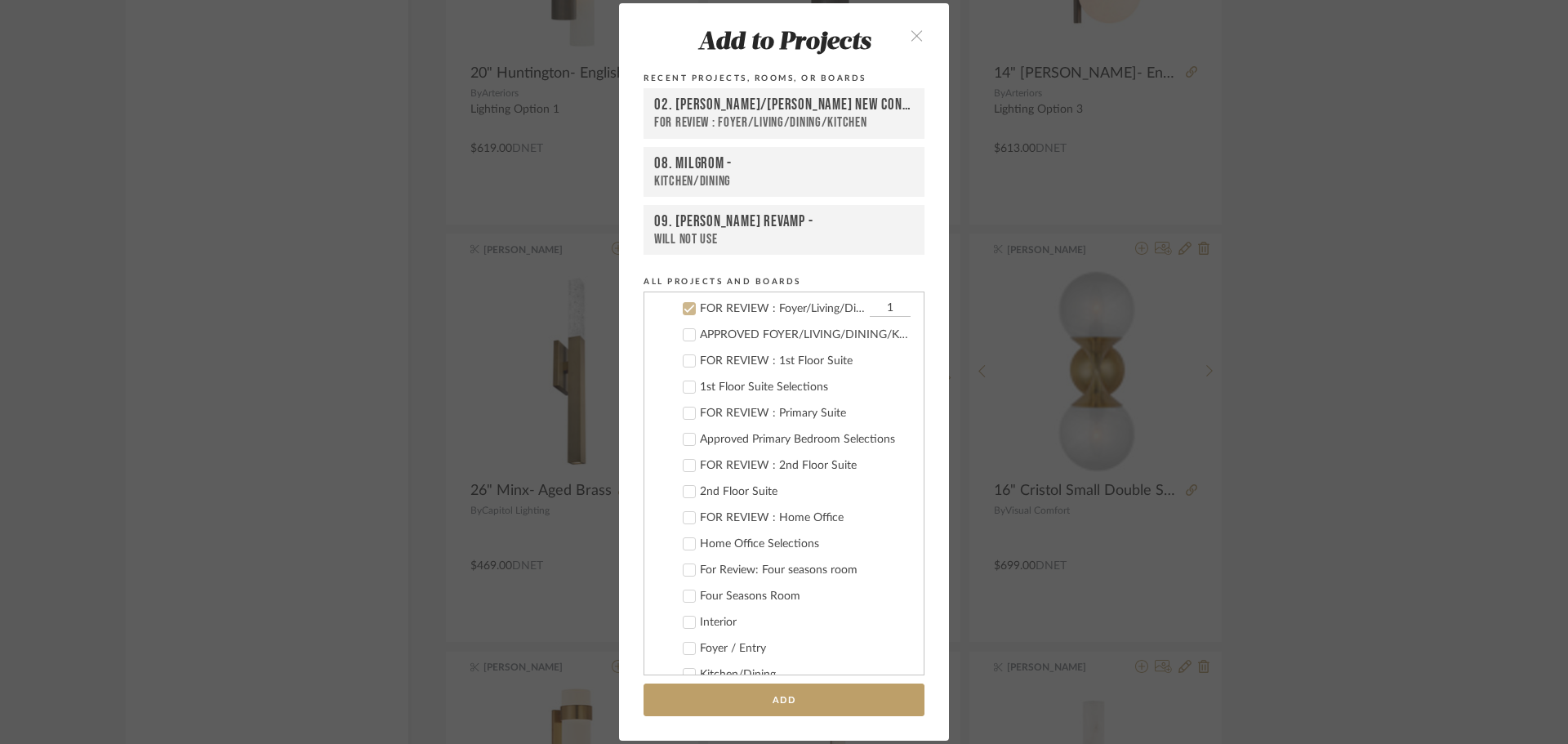
scroll to position [171, 0]
click at [770, 698] on button "Add" at bounding box center [784, 700] width 281 height 34
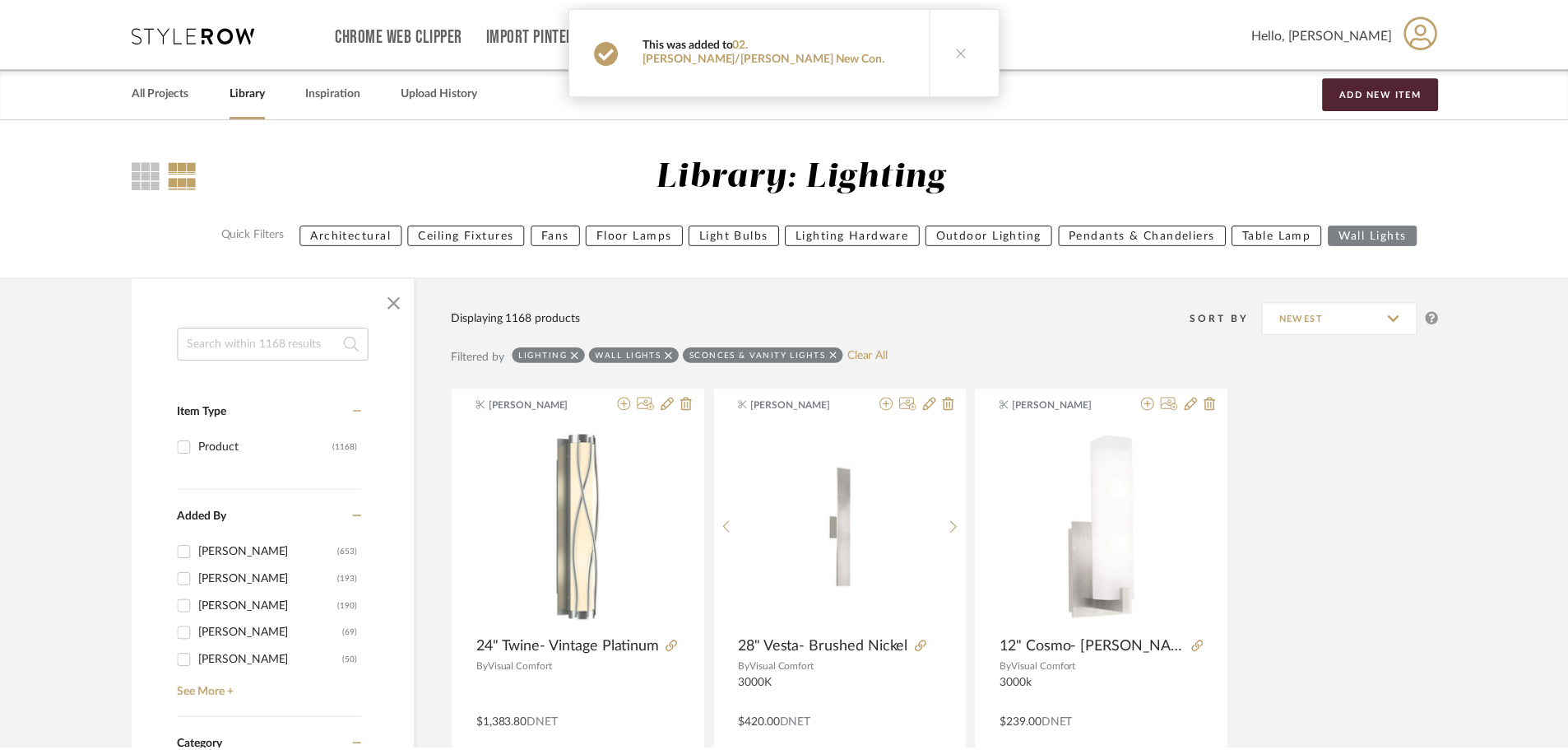
scroll to position [4361, 0]
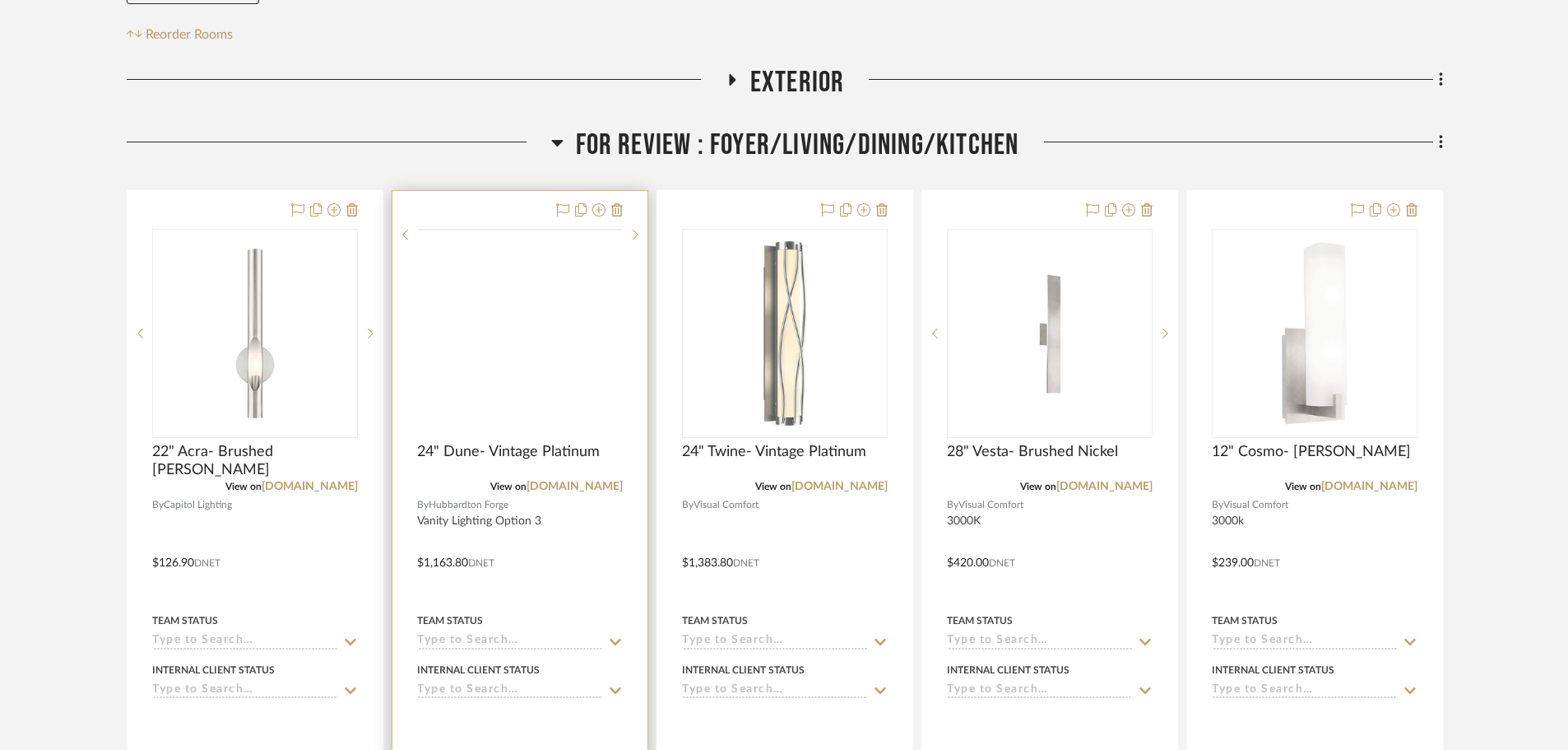
scroll to position [412, 0]
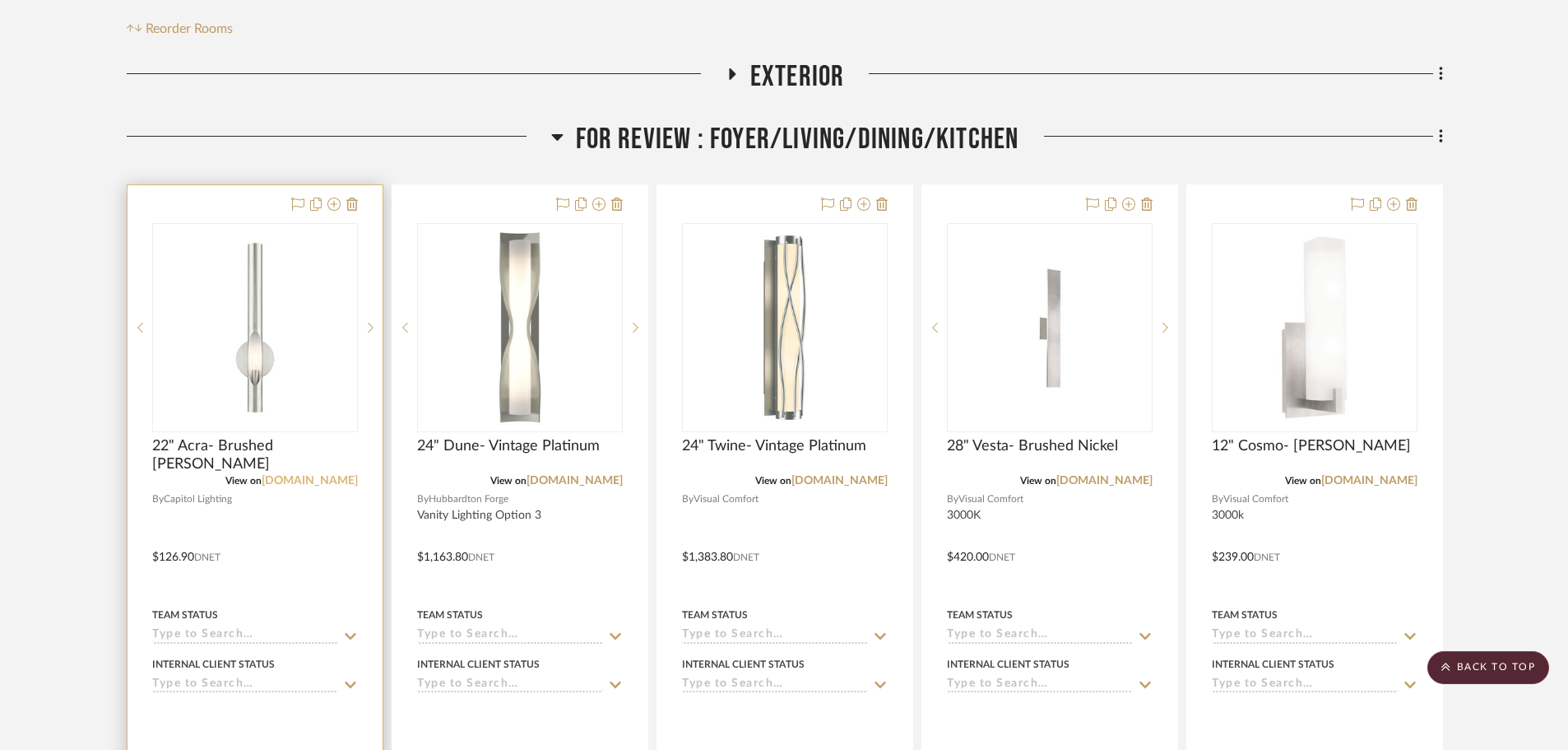
click at [319, 475] on link "[DOMAIN_NAME]" at bounding box center [310, 481] width 96 height 11
click at [347, 198] on icon at bounding box center [352, 204] width 11 height 13
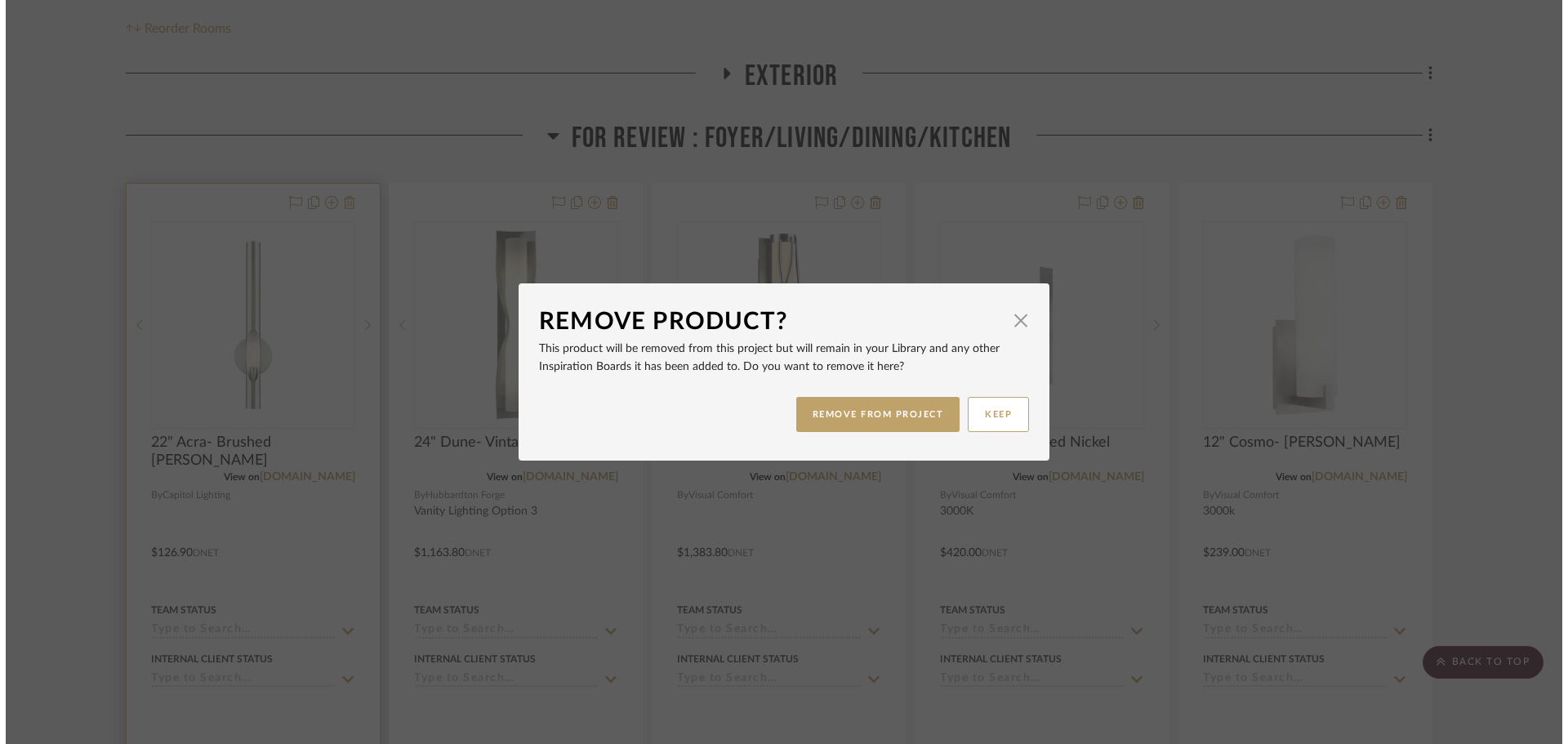
scroll to position [0, 0]
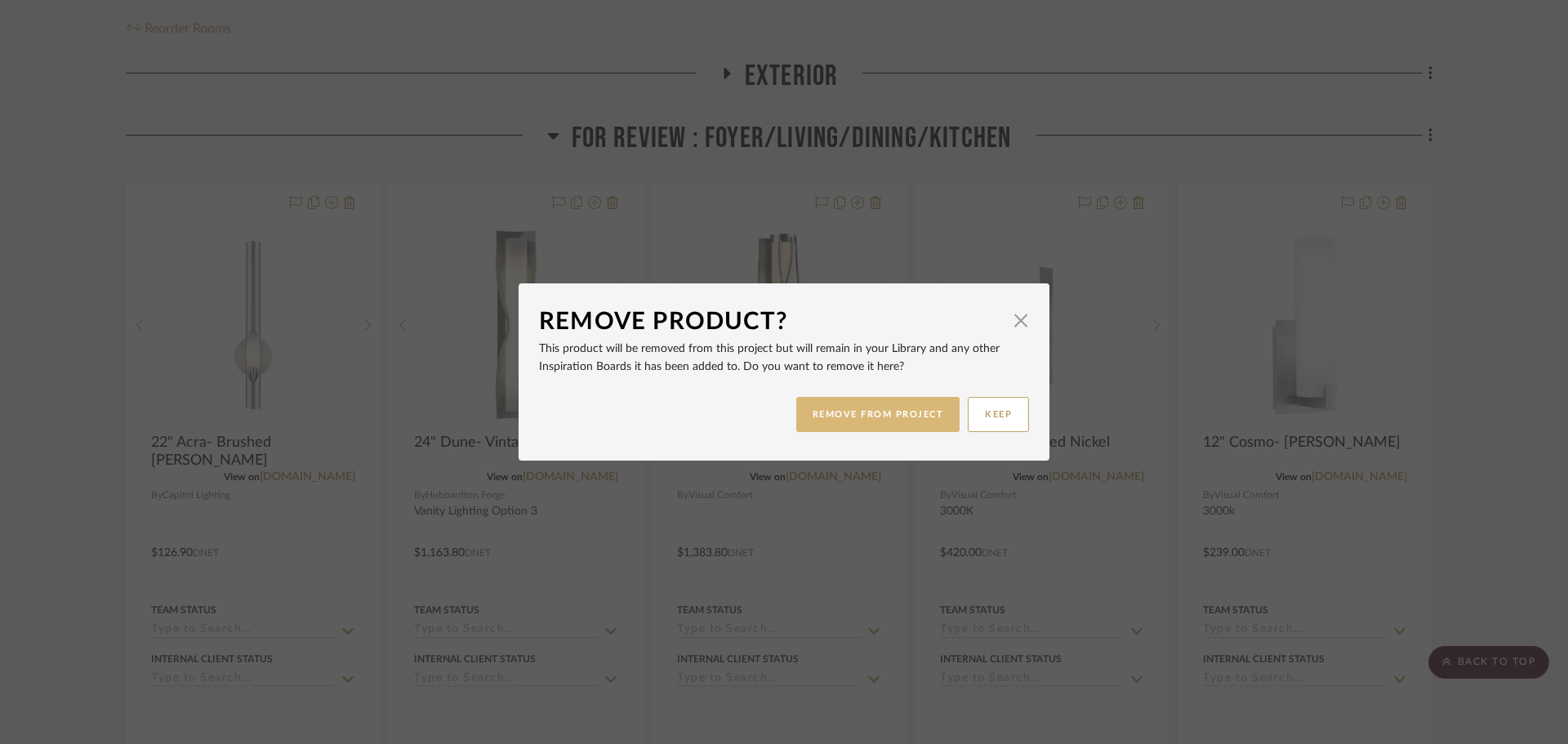
click at [796, 418] on button "REMOVE FROM PROJECT" at bounding box center [878, 414] width 165 height 36
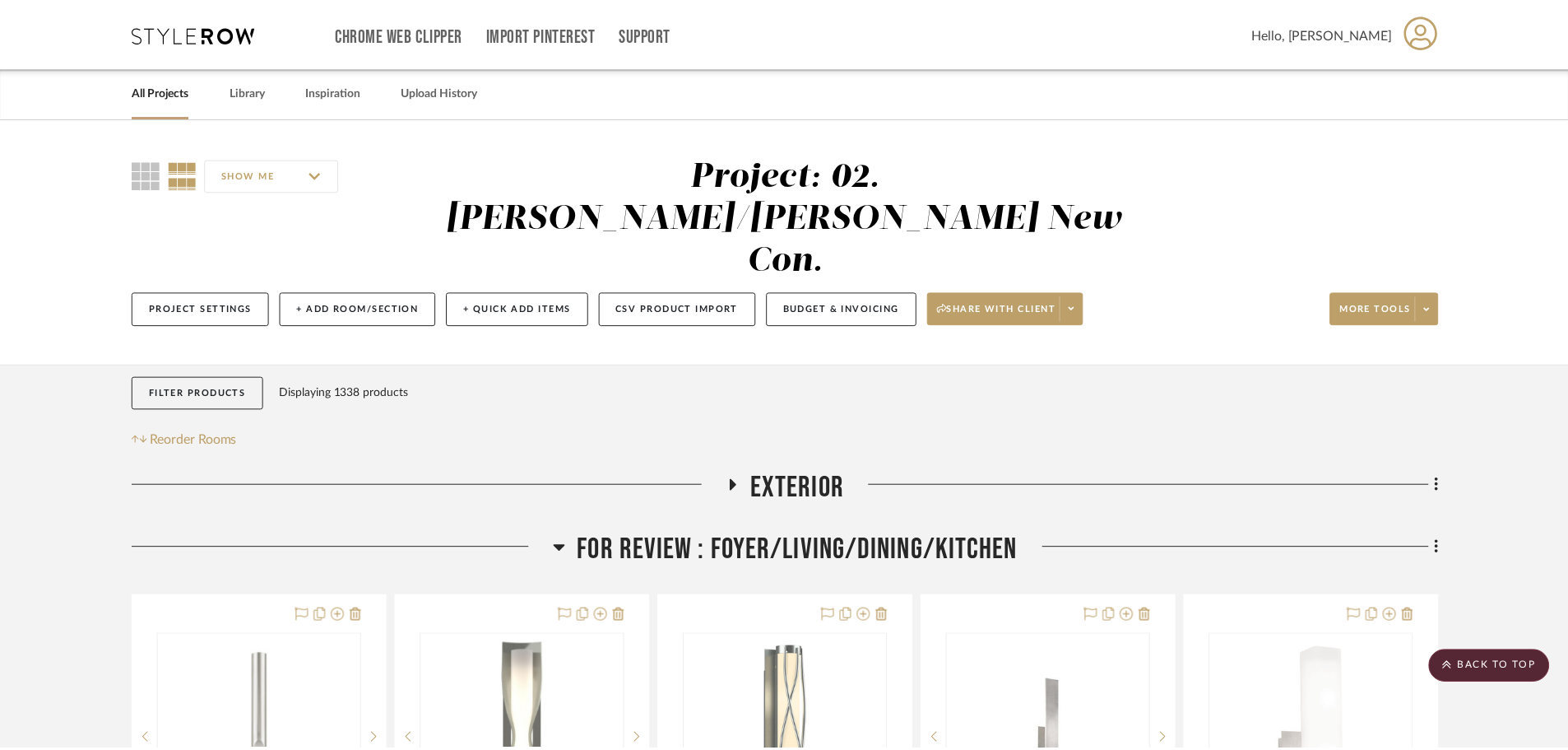
scroll to position [412, 0]
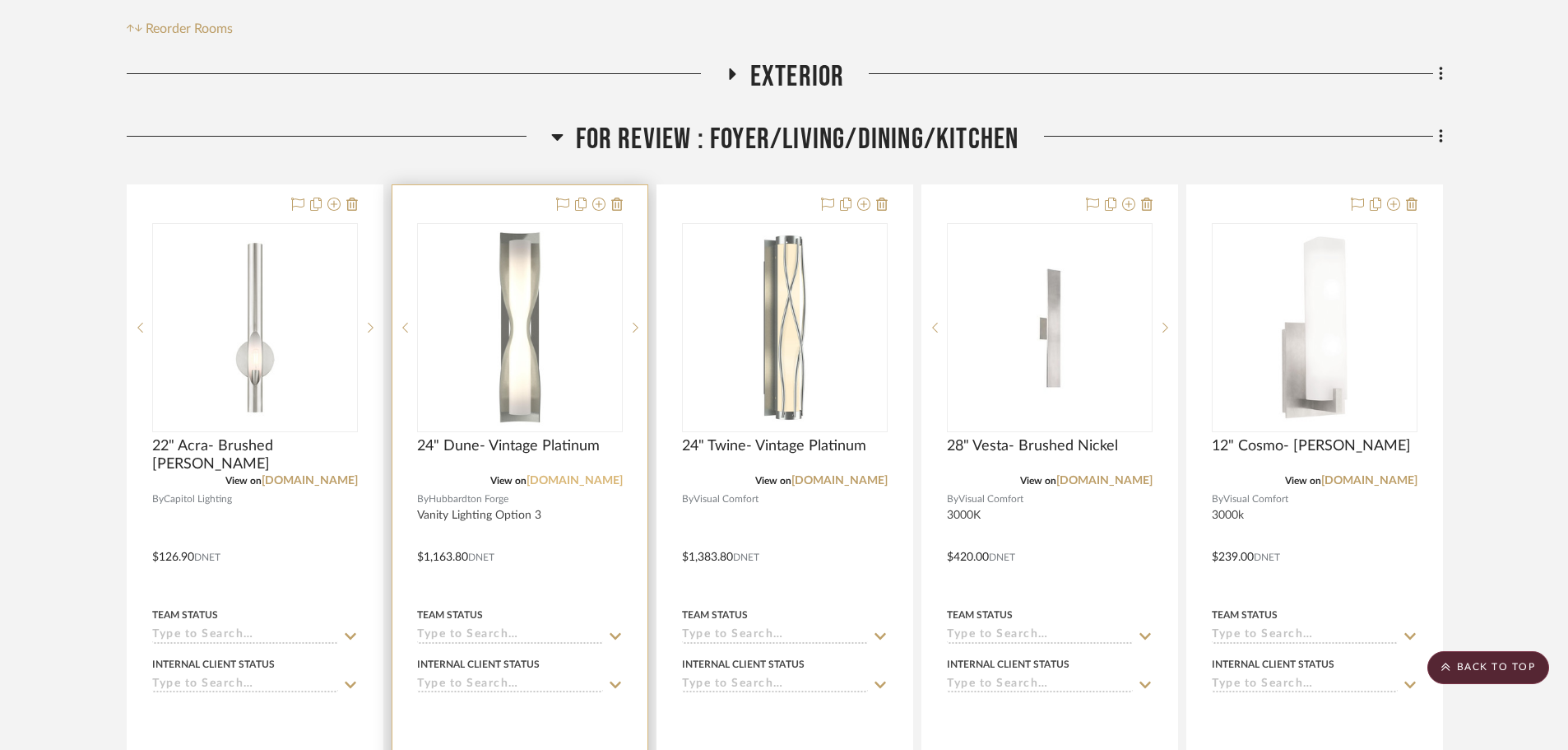
click at [553, 475] on link "[DOMAIN_NAME]" at bounding box center [575, 481] width 96 height 11
